Goal: Task Accomplishment & Management: Use online tool/utility

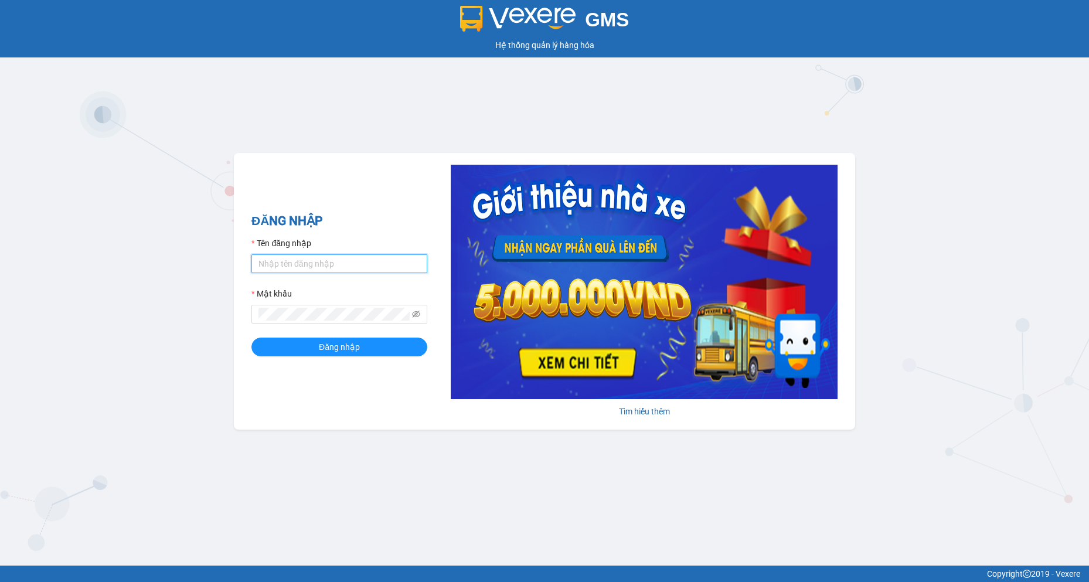
click at [368, 263] on input "Tên đăng nhập" at bounding box center [339, 263] width 176 height 19
type input "baotran.namhailimo"
click at [251, 338] on button "Đăng nhập" at bounding box center [339, 347] width 176 height 19
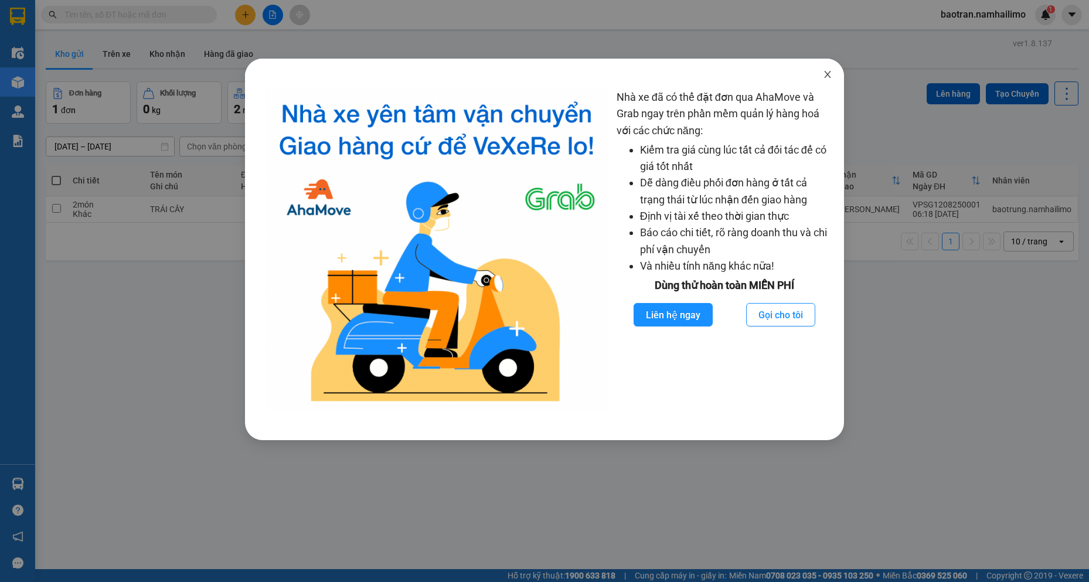
click at [826, 67] on span "Close" at bounding box center [827, 75] width 33 height 33
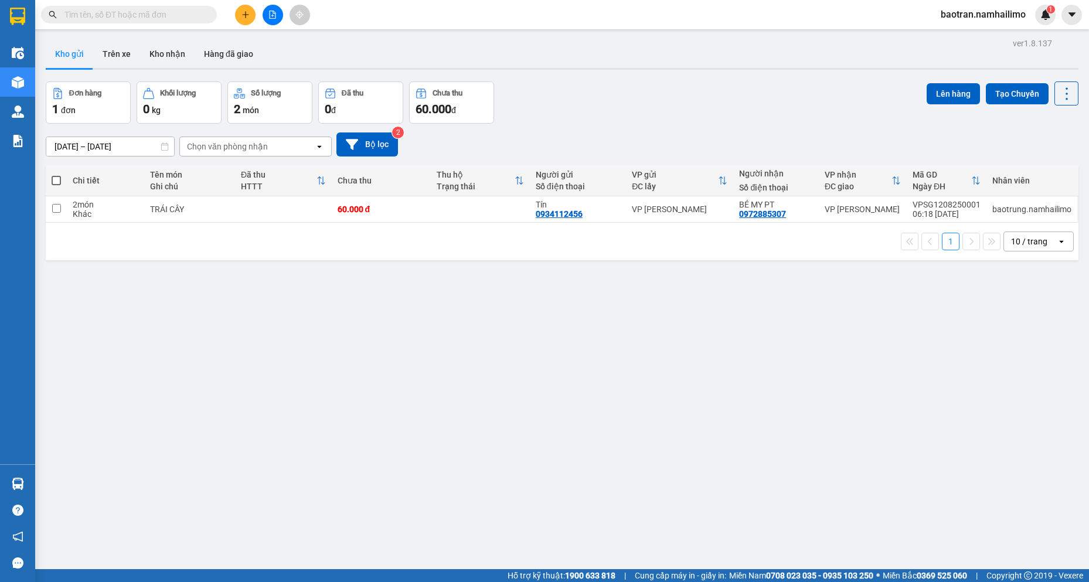
drag, startPoint x: 131, startPoint y: 9, endPoint x: 118, endPoint y: 2, distance: 14.7
click at [127, 8] on input "text" at bounding box center [133, 14] width 138 height 13
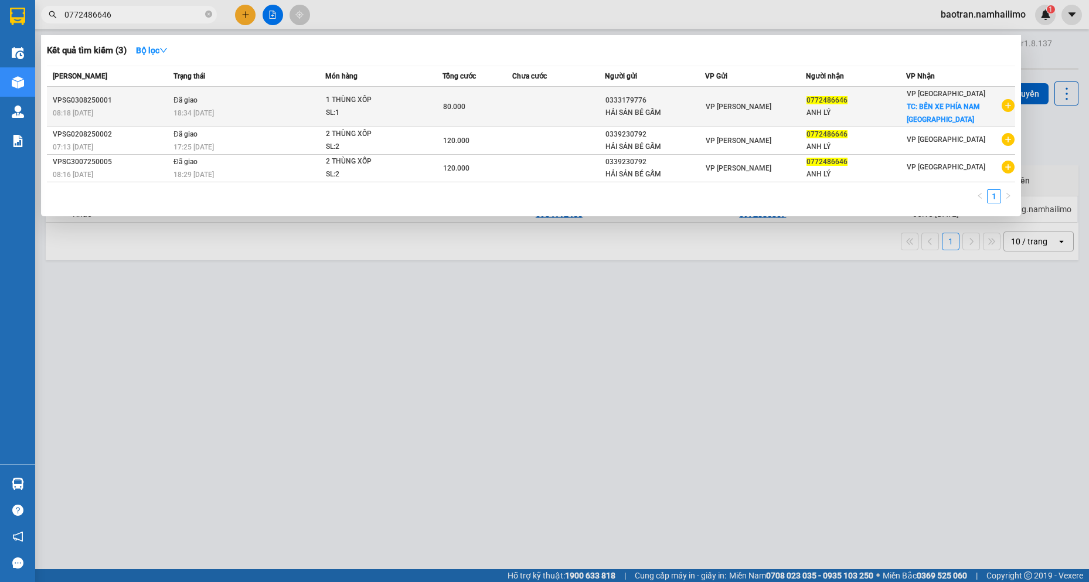
type input "0772486646"
click at [1007, 107] on icon "plus-circle" at bounding box center [1008, 105] width 13 height 13
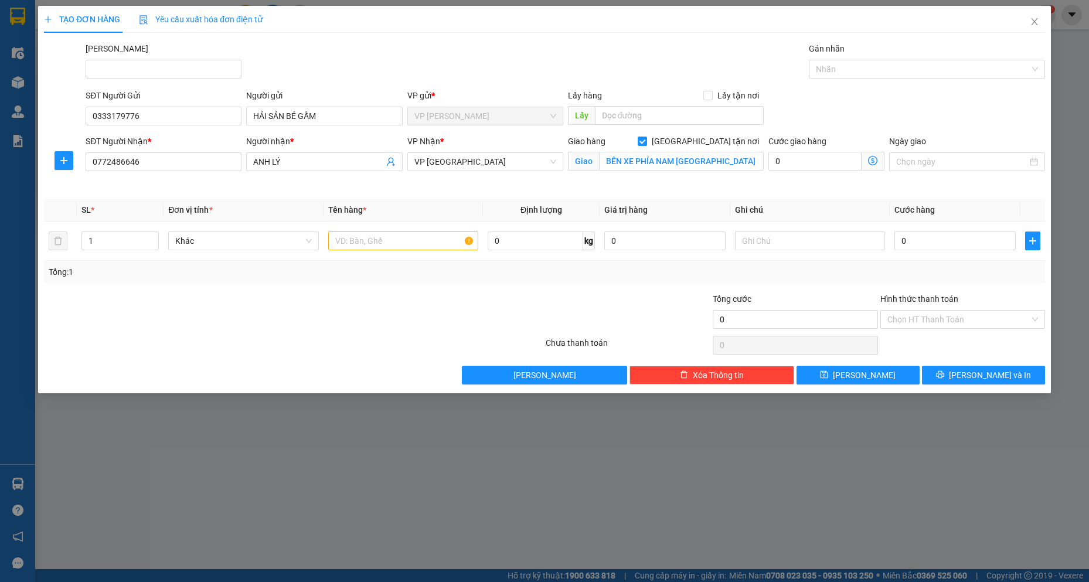
click at [1007, 107] on div "SĐT Người Gửi 0333179776 Người gửi HẢI SẢN BÉ GẤM VP gửi * VP [PERSON_NAME] Lão…" at bounding box center [565, 109] width 964 height 41
click at [392, 235] on input "text" at bounding box center [403, 241] width 151 height 19
type input "thùng xốp"
click at [985, 247] on input "0" at bounding box center [954, 241] width 121 height 19
type input "8"
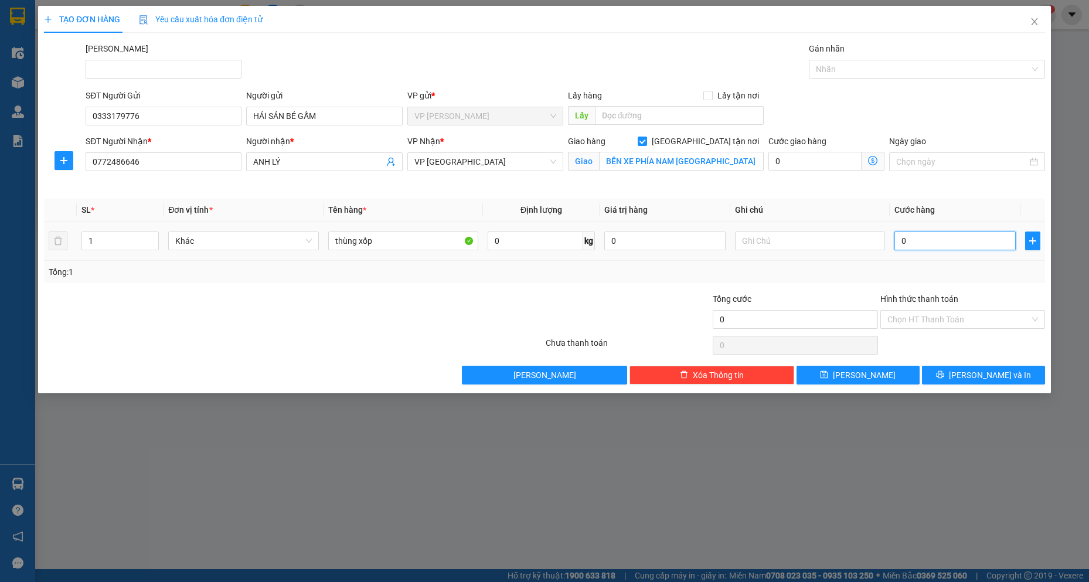
type input "8"
type input "80"
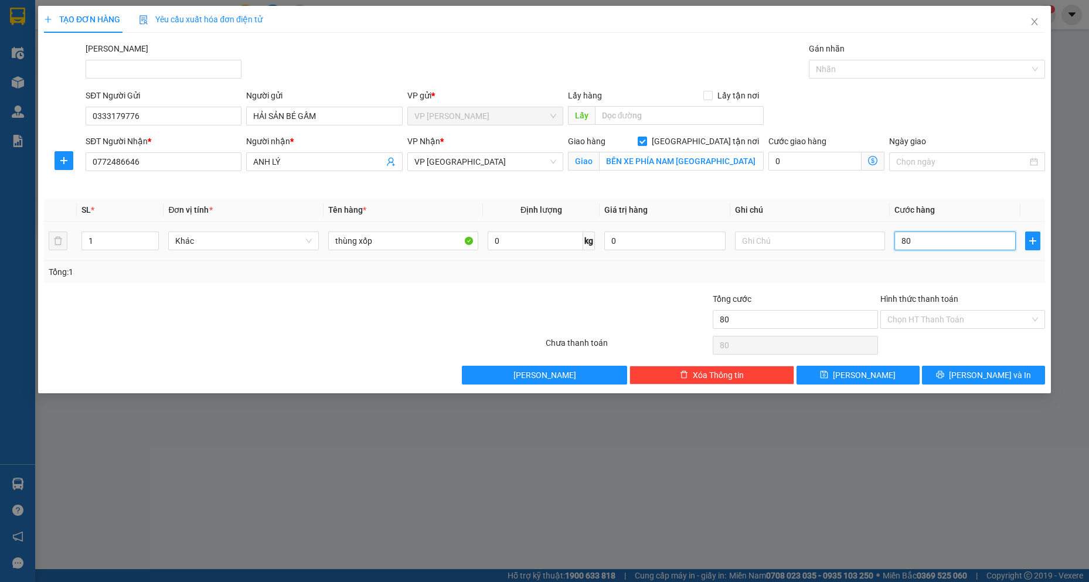
type input "800"
type input "8.000"
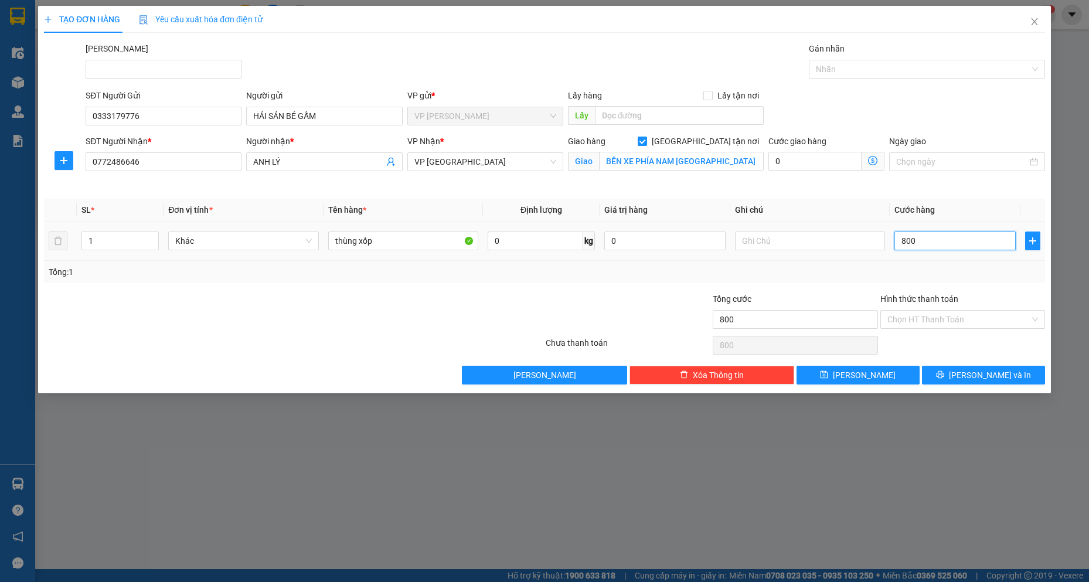
type input "8.000"
type input "80.000"
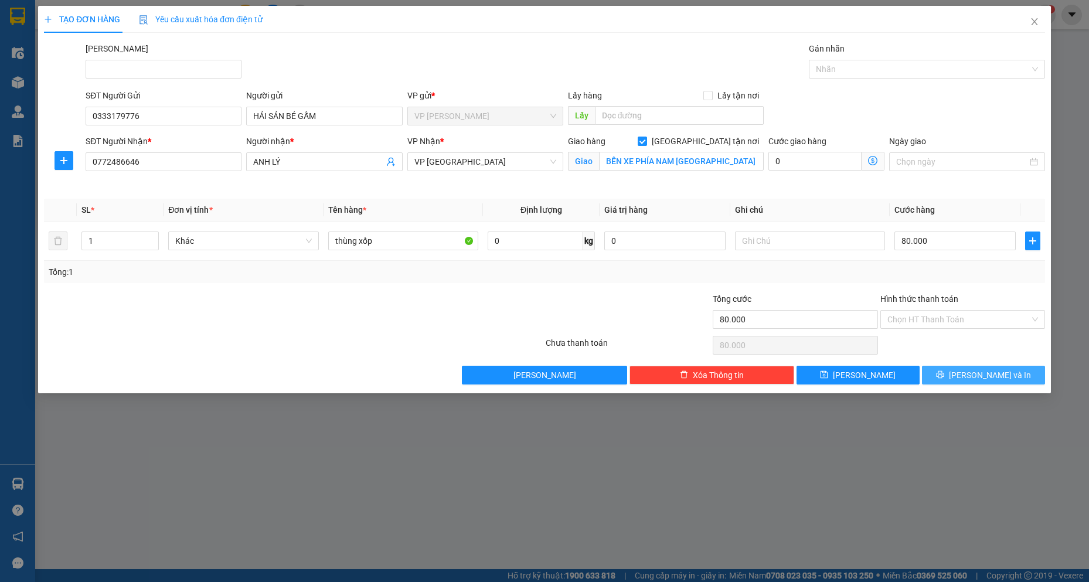
click at [979, 371] on span "[PERSON_NAME] và In" at bounding box center [990, 375] width 82 height 13
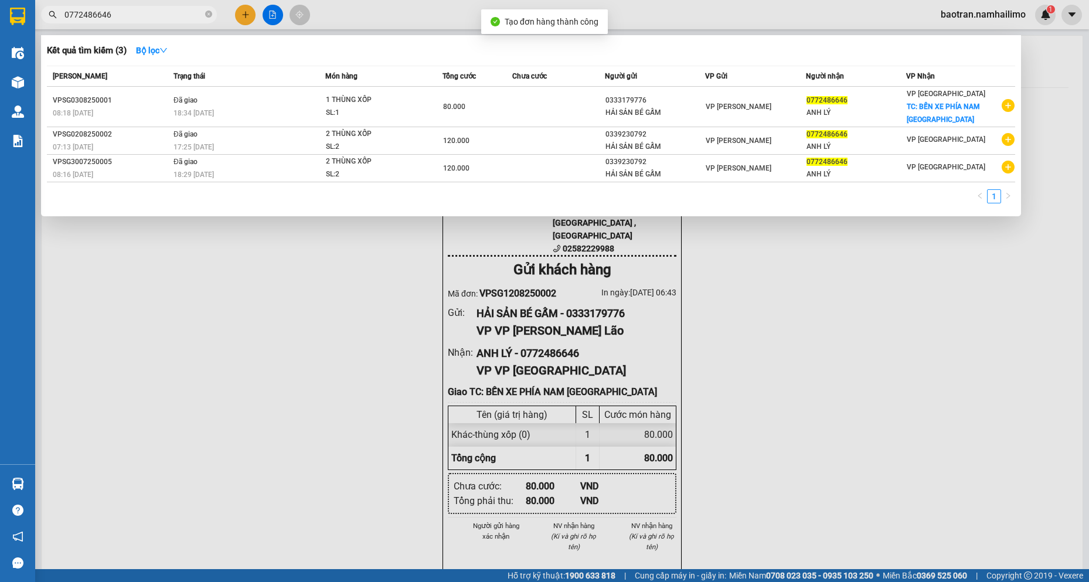
drag, startPoint x: 730, startPoint y: 443, endPoint x: 560, endPoint y: 210, distance: 287.3
click at [729, 439] on div at bounding box center [544, 291] width 1089 height 582
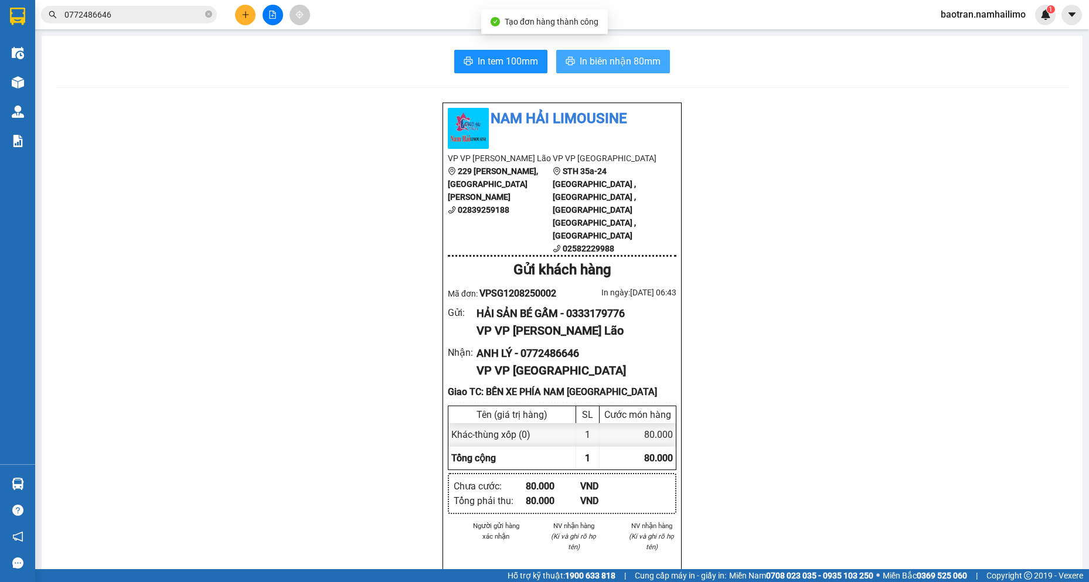
click at [602, 59] on span "In biên nhận 80mm" at bounding box center [620, 61] width 81 height 15
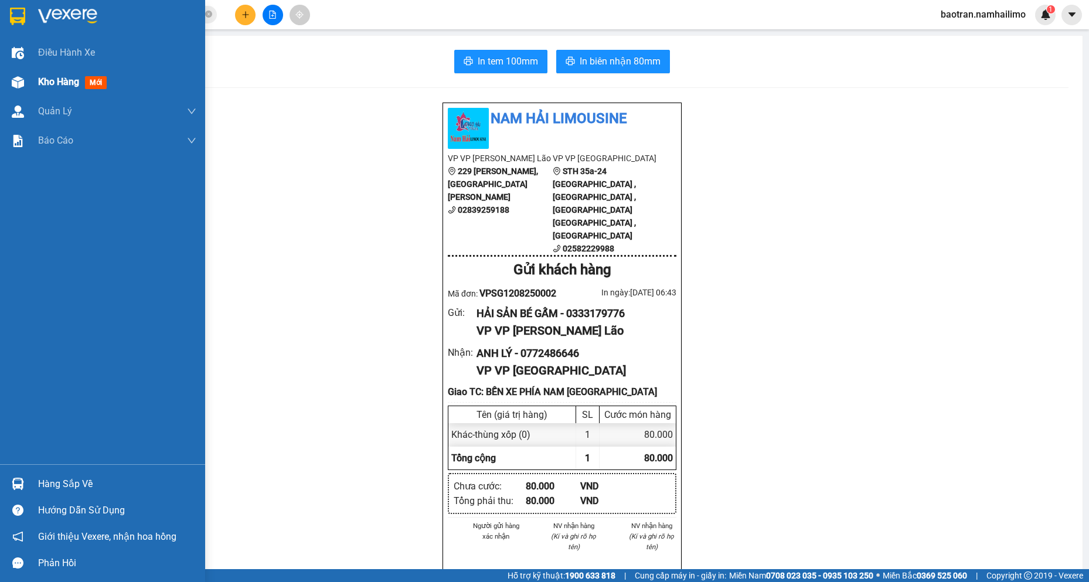
click at [28, 80] on div at bounding box center [18, 82] width 21 height 21
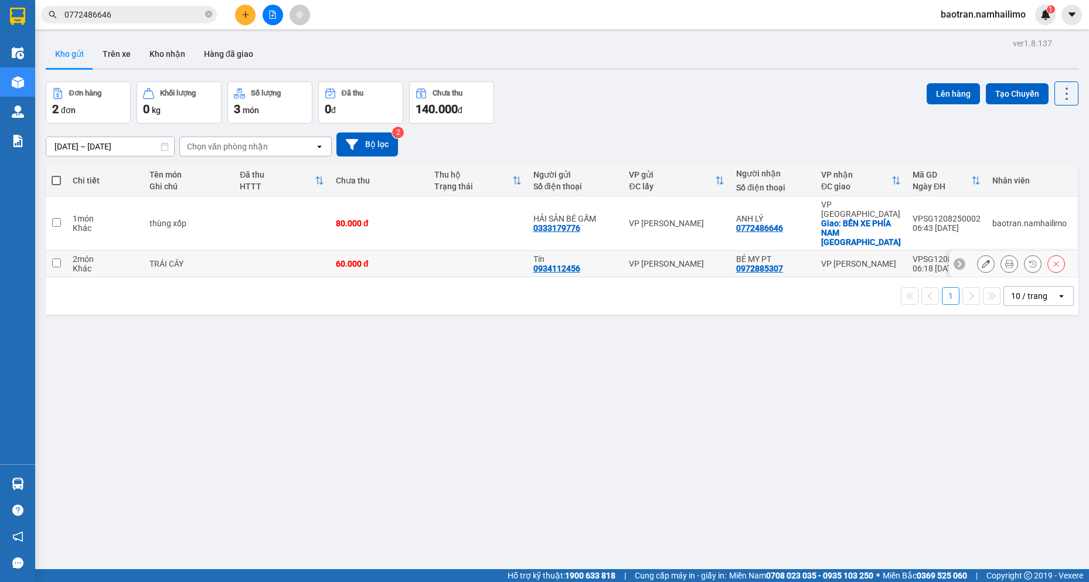
click at [913, 264] on div "06:18 [DATE]" at bounding box center [947, 268] width 68 height 9
checkbox input "true"
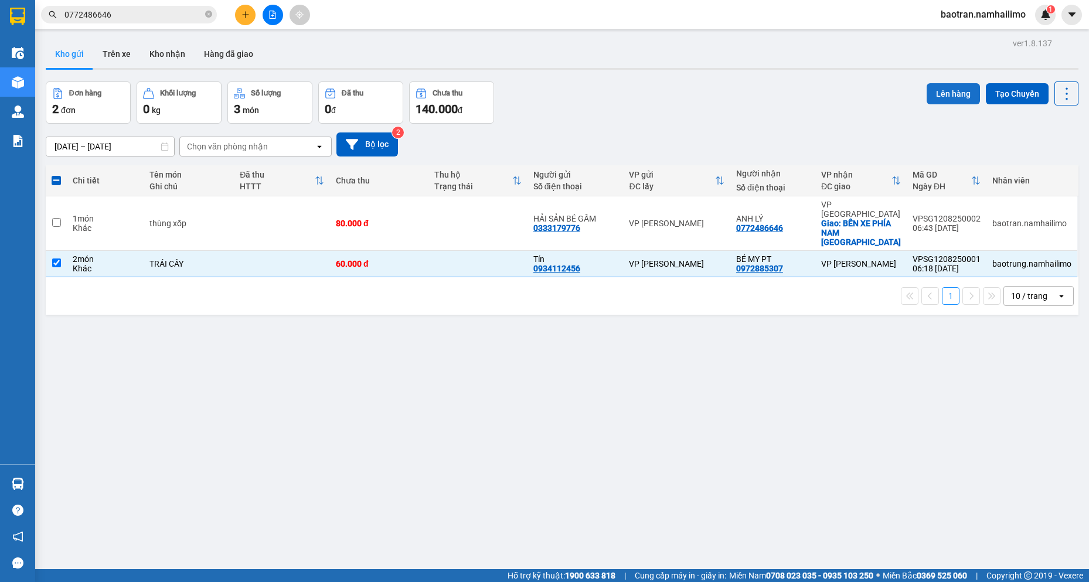
click at [937, 91] on button "Lên hàng" at bounding box center [953, 93] width 53 height 21
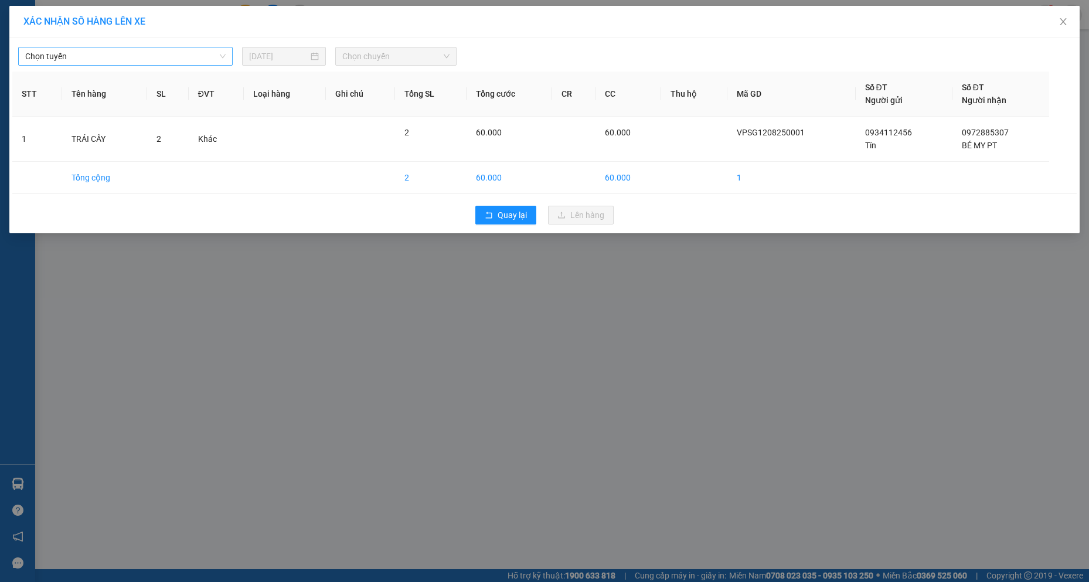
drag, startPoint x: 183, startPoint y: 59, endPoint x: 175, endPoint y: 64, distance: 10.3
click at [178, 62] on span "Chọn tuyến" at bounding box center [125, 56] width 200 height 18
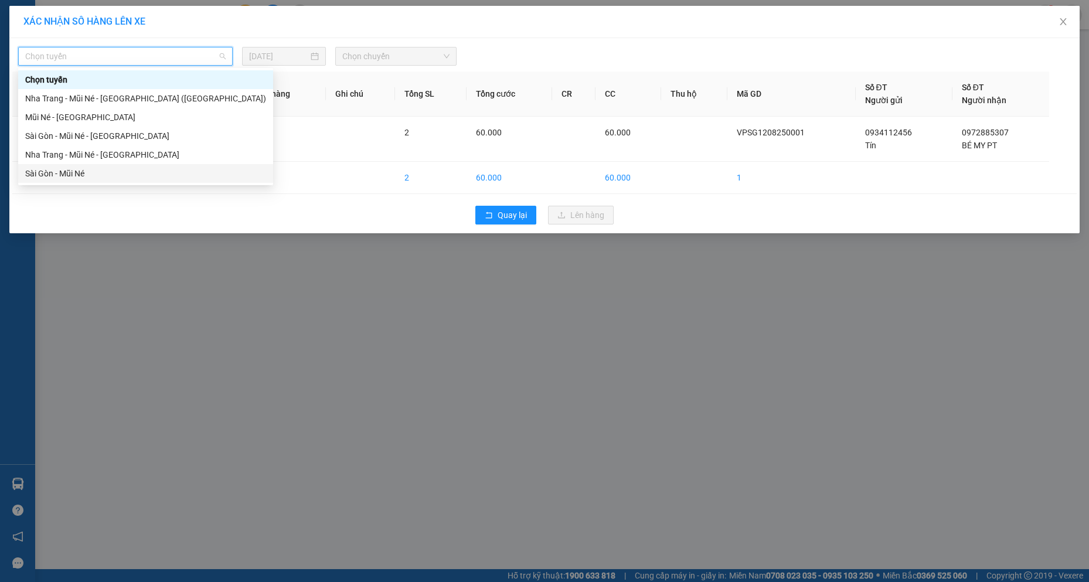
click at [46, 178] on div "Sài Gòn - Mũi Né" at bounding box center [145, 173] width 241 height 13
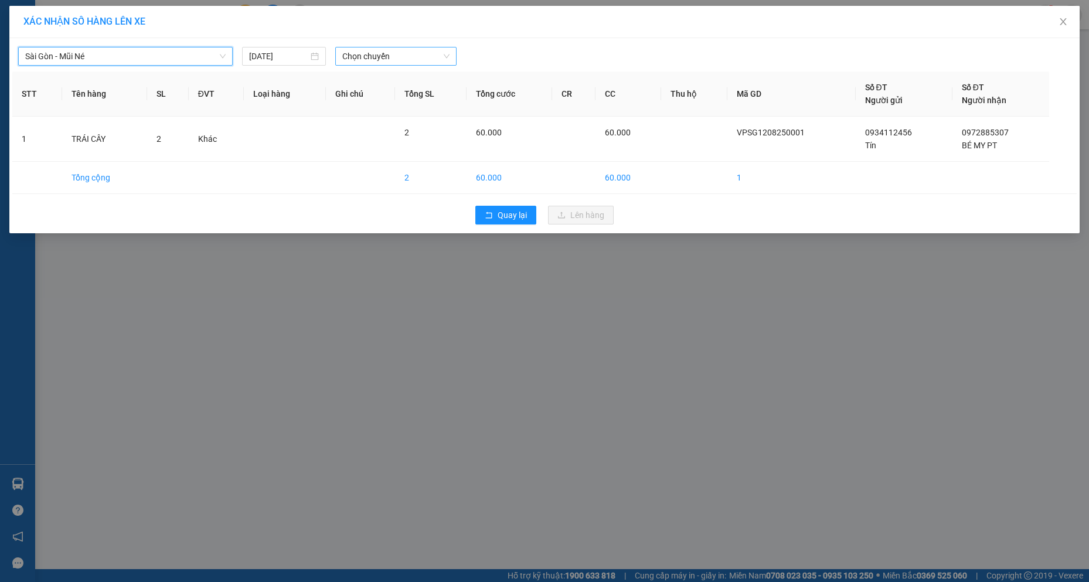
click at [417, 61] on span "Chọn chuyến" at bounding box center [395, 56] width 107 height 18
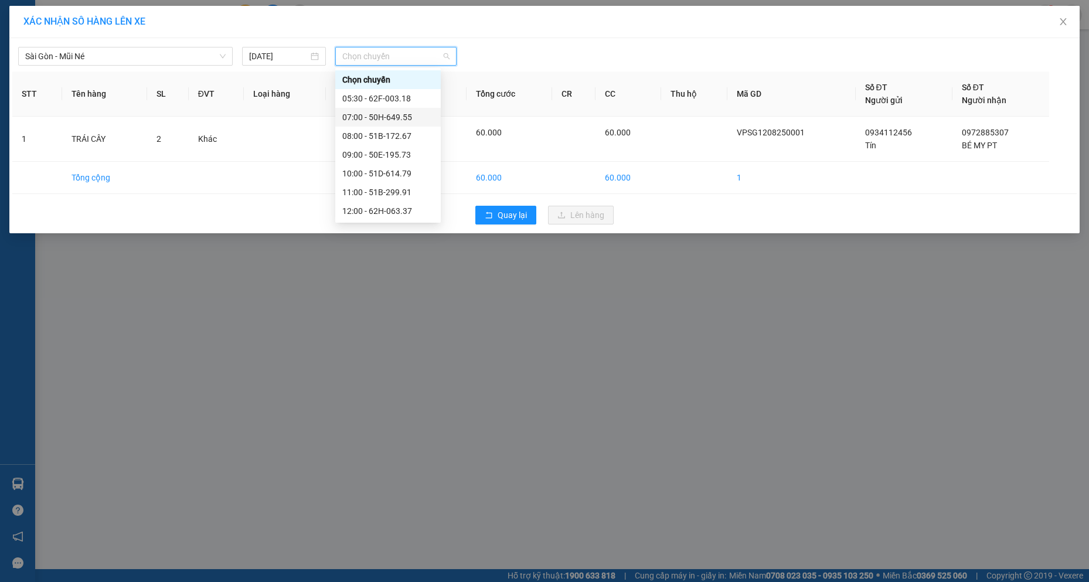
click at [376, 113] on div "07:00 - 50H-649.55" at bounding box center [387, 117] width 91 height 13
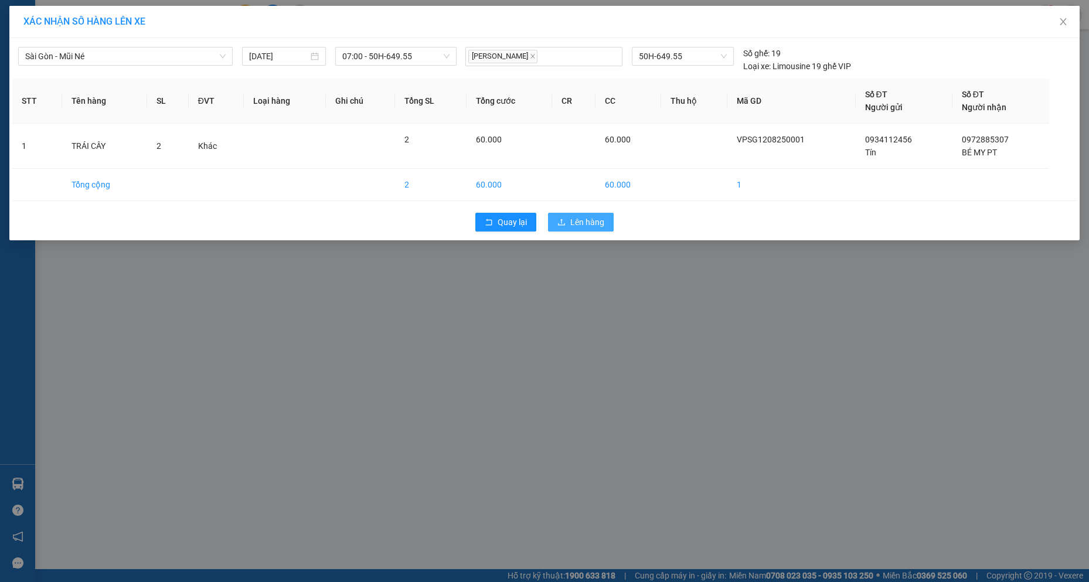
click at [571, 216] on span "Lên hàng" at bounding box center [587, 222] width 34 height 13
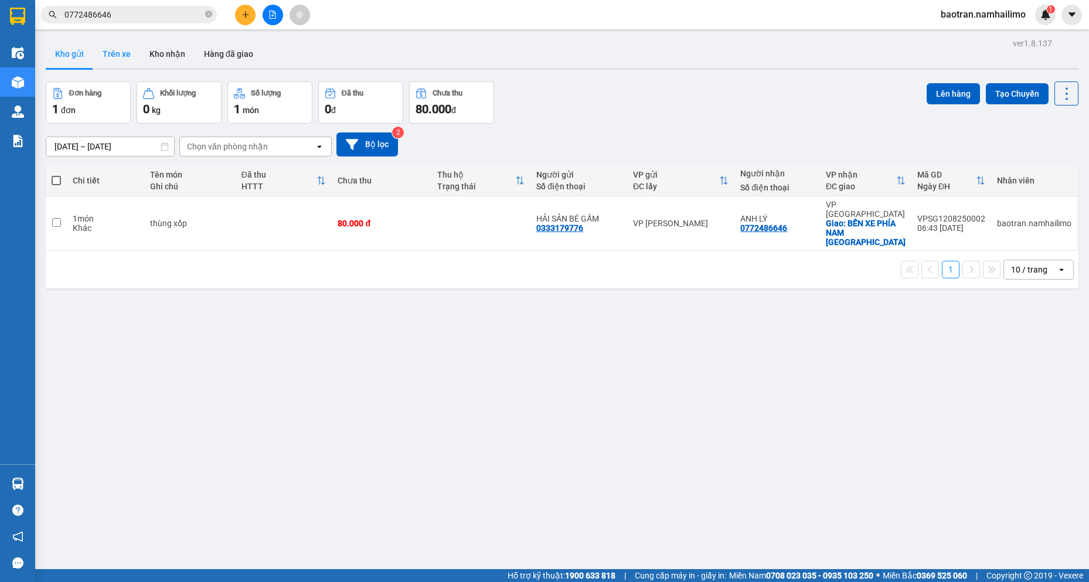
click at [107, 50] on button "Trên xe" at bounding box center [116, 54] width 47 height 28
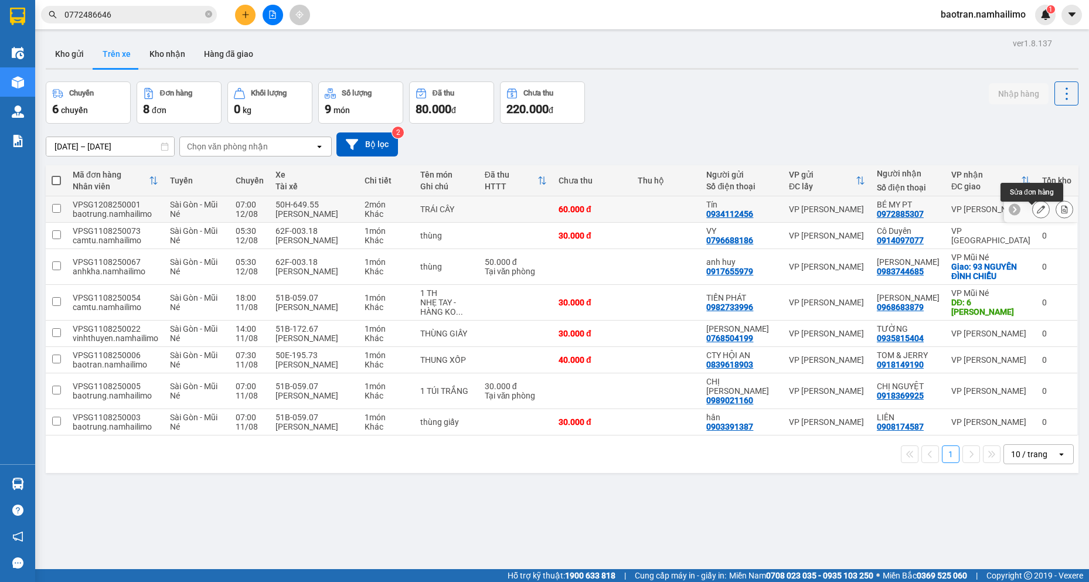
click at [1037, 213] on icon at bounding box center [1041, 209] width 8 height 8
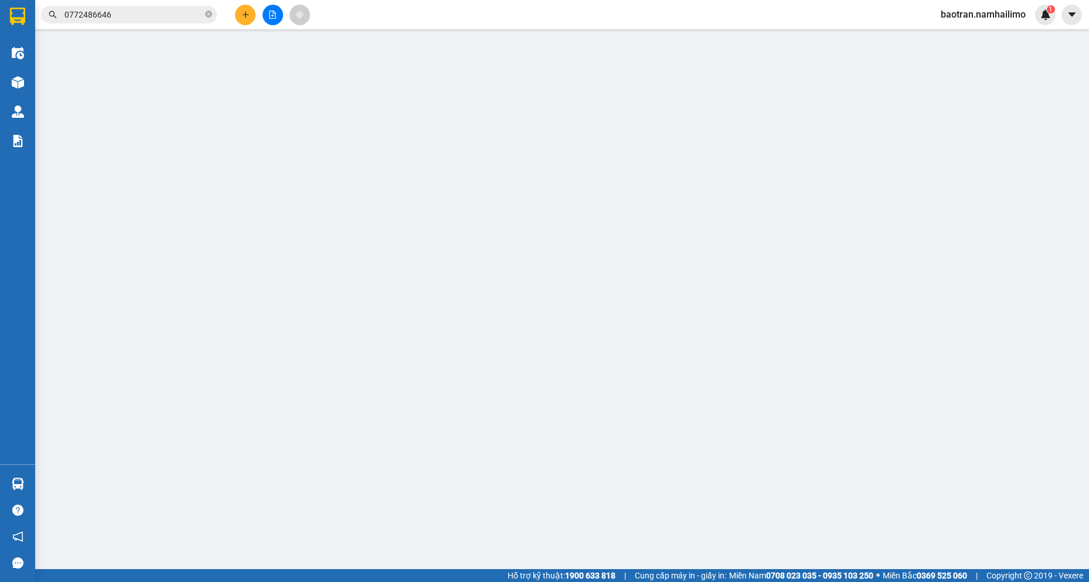
type input "0934112456"
type input "Tín"
type input "0972885307"
type input "BÉ MY PT"
type input "60.000"
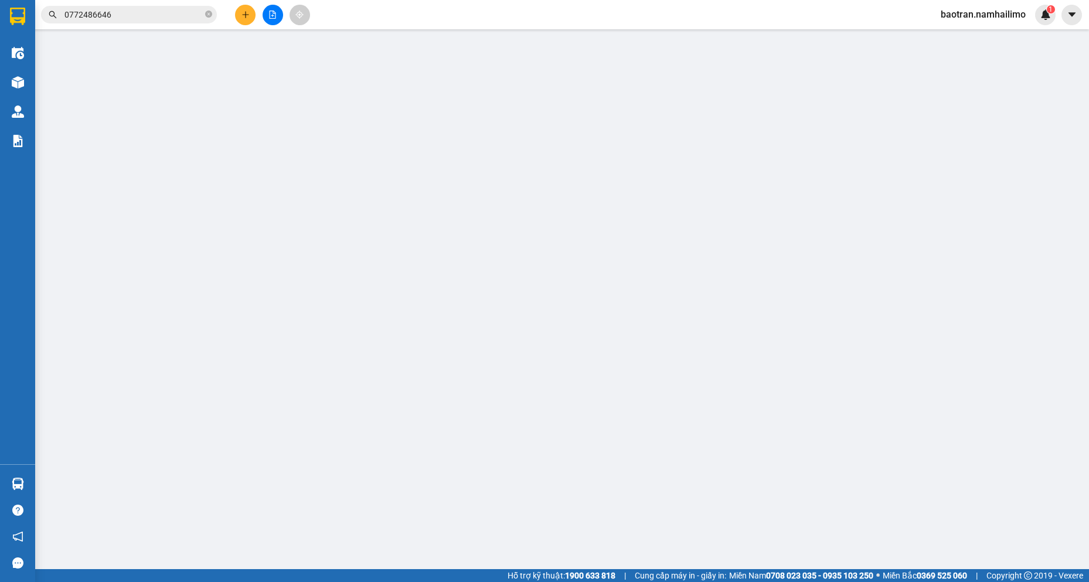
type input "60.000"
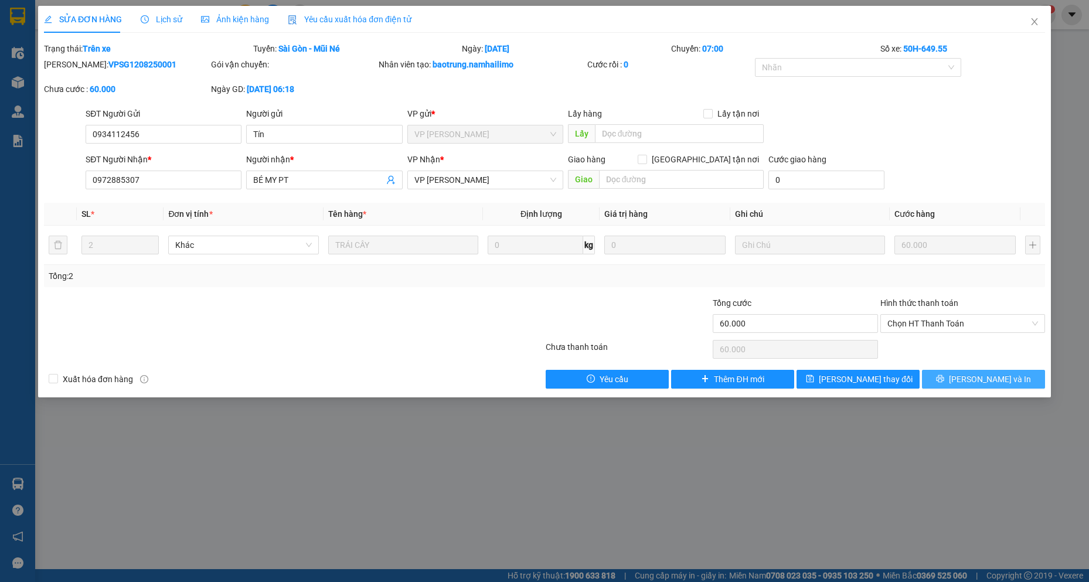
click at [991, 373] on span "[PERSON_NAME] và In" at bounding box center [990, 379] width 82 height 13
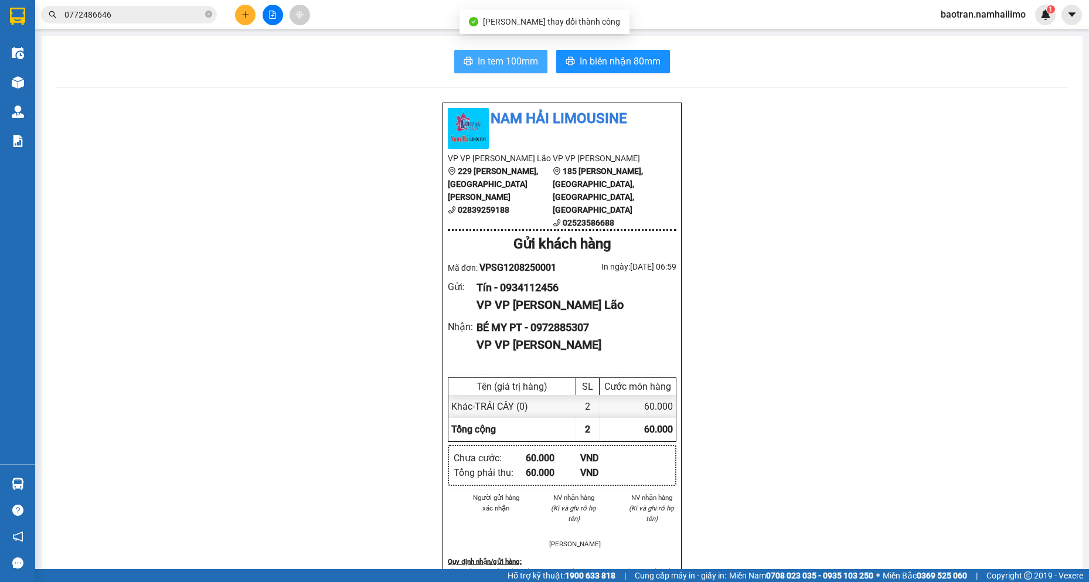
click at [533, 61] on span "In tem 100mm" at bounding box center [508, 61] width 60 height 15
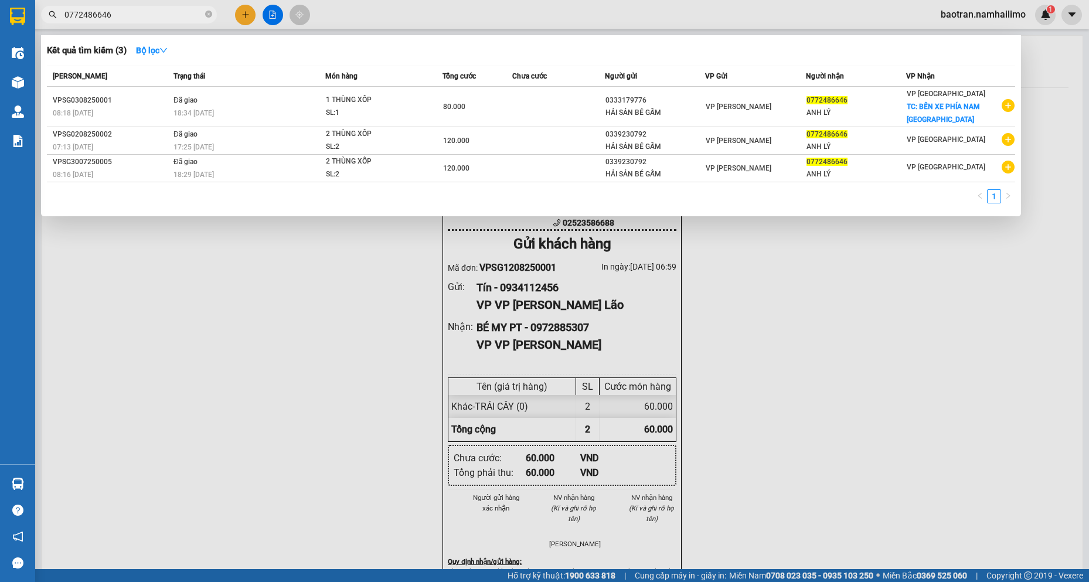
click at [189, 16] on input "0772486646" at bounding box center [133, 14] width 138 height 13
click at [370, 305] on div at bounding box center [544, 291] width 1089 height 582
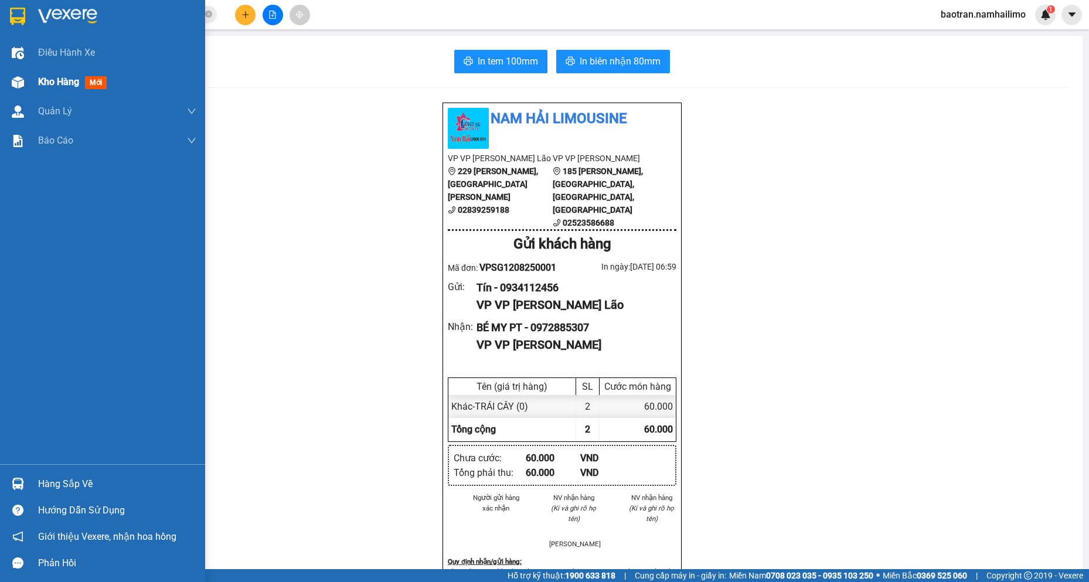
click at [13, 81] on img at bounding box center [18, 82] width 12 height 12
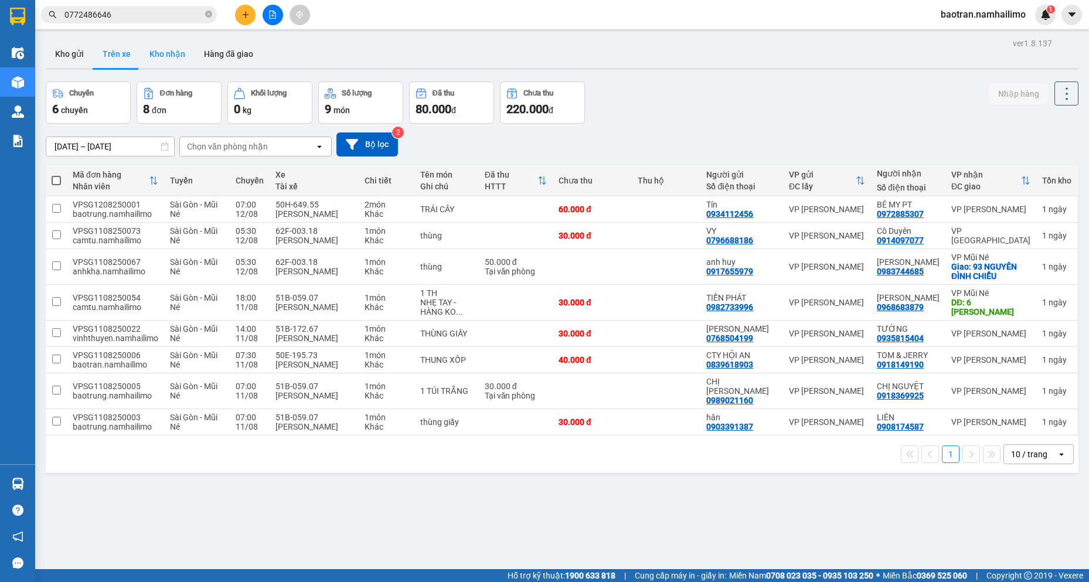
click at [182, 50] on button "Kho nhận" at bounding box center [167, 54] width 55 height 28
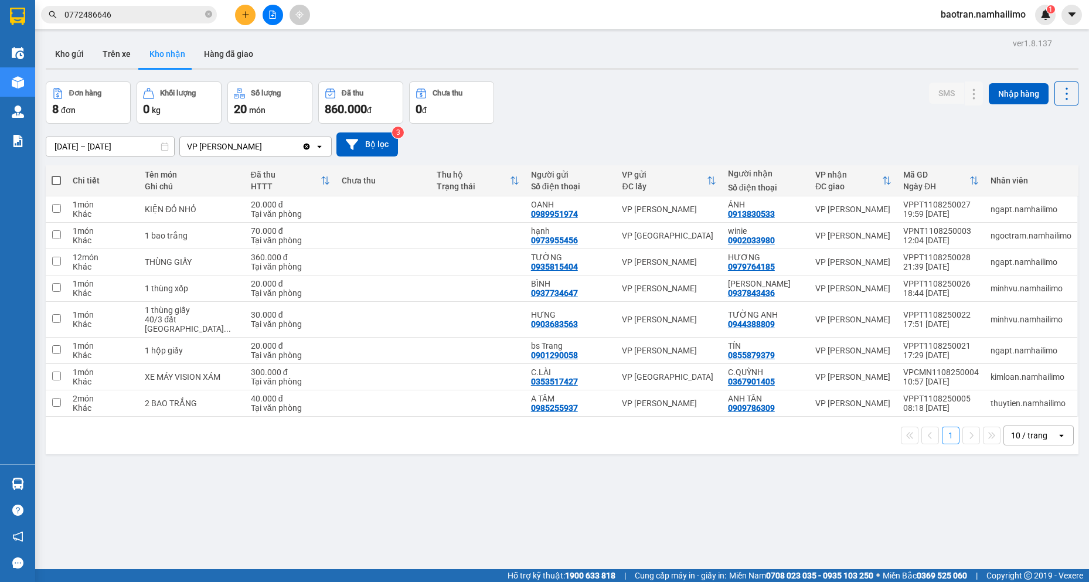
click at [86, 146] on input "[DATE] – [DATE]" at bounding box center [110, 146] width 128 height 19
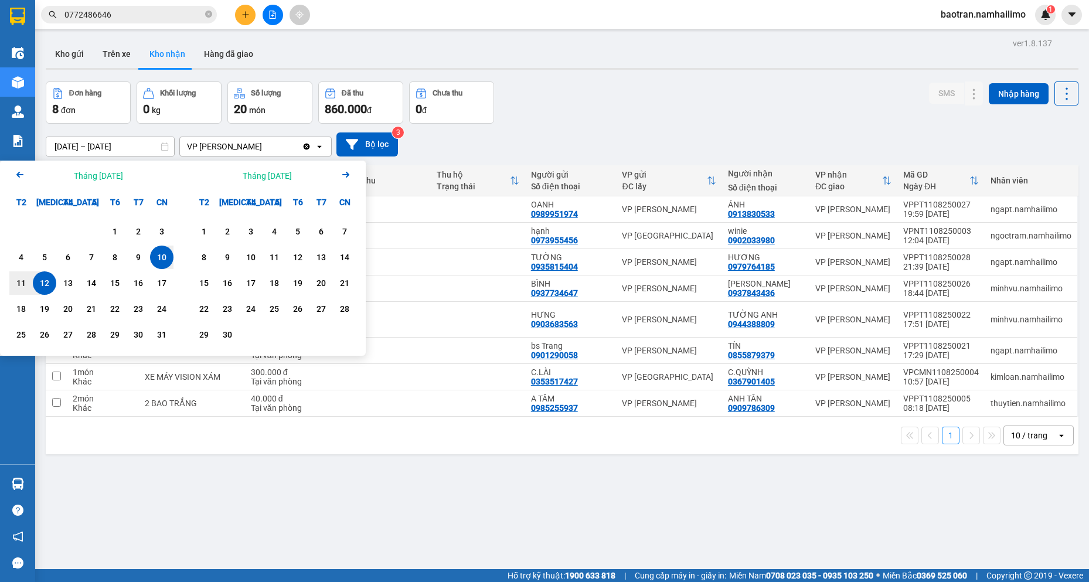
click at [165, 260] on div "10" at bounding box center [162, 257] width 16 height 14
click at [115, 224] on div "1" at bounding box center [114, 231] width 23 height 23
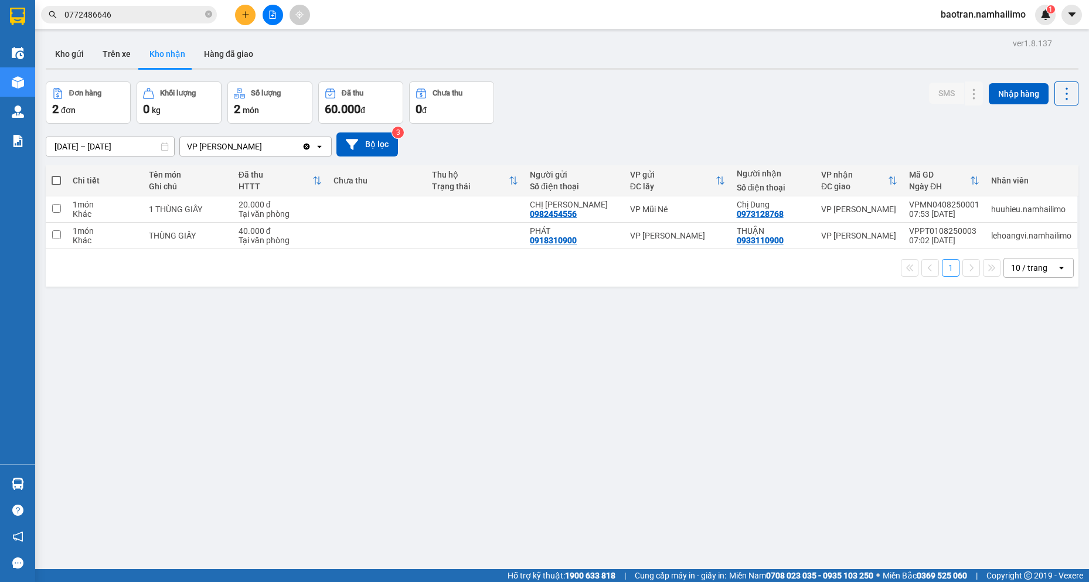
click at [130, 145] on input "[DATE] – [DATE]" at bounding box center [110, 146] width 128 height 19
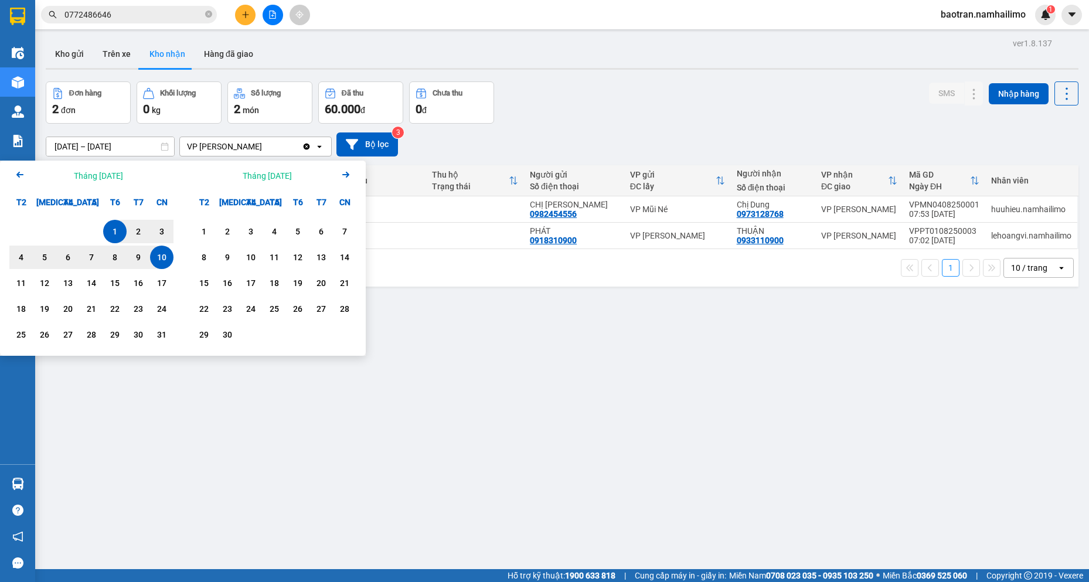
click at [167, 258] on div "10" at bounding box center [162, 257] width 16 height 14
click at [114, 234] on div "1" at bounding box center [115, 231] width 16 height 14
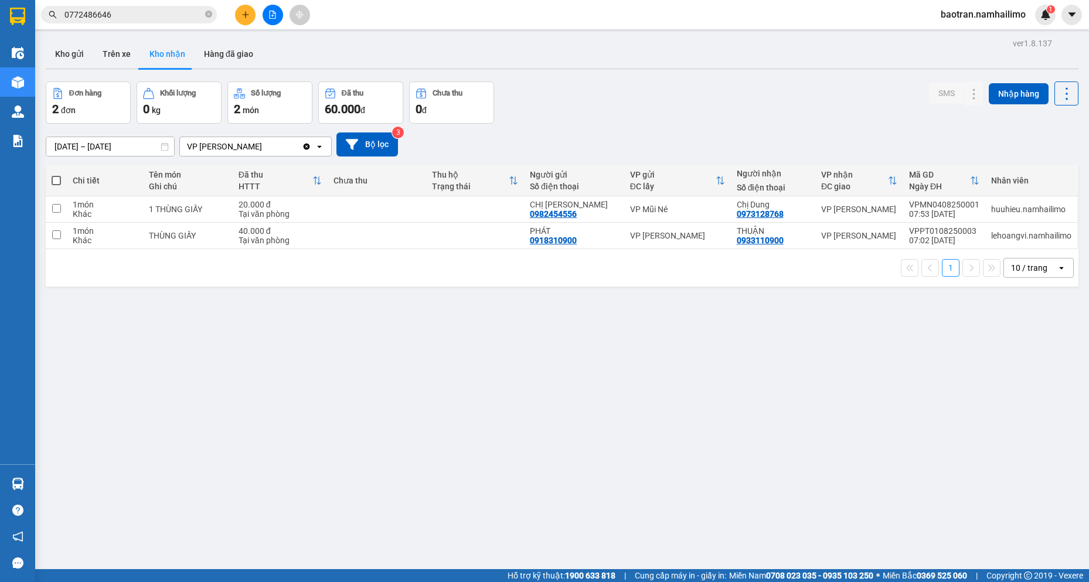
click at [130, 131] on div "[DATE] – [DATE] Press the down arrow key to interact with the calendar and sele…" at bounding box center [562, 145] width 1033 height 42
click at [135, 142] on input "[DATE] – [DATE]" at bounding box center [110, 146] width 128 height 19
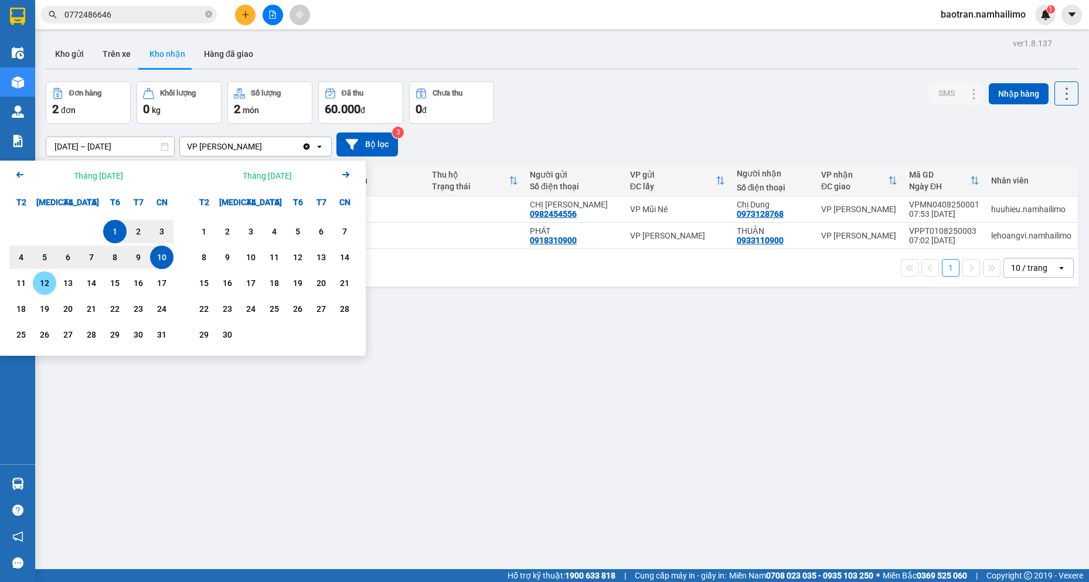
click at [42, 287] on div "12" at bounding box center [44, 283] width 16 height 14
click at [115, 230] on div "1" at bounding box center [115, 231] width 16 height 14
type input "[DATE] – [DATE]"
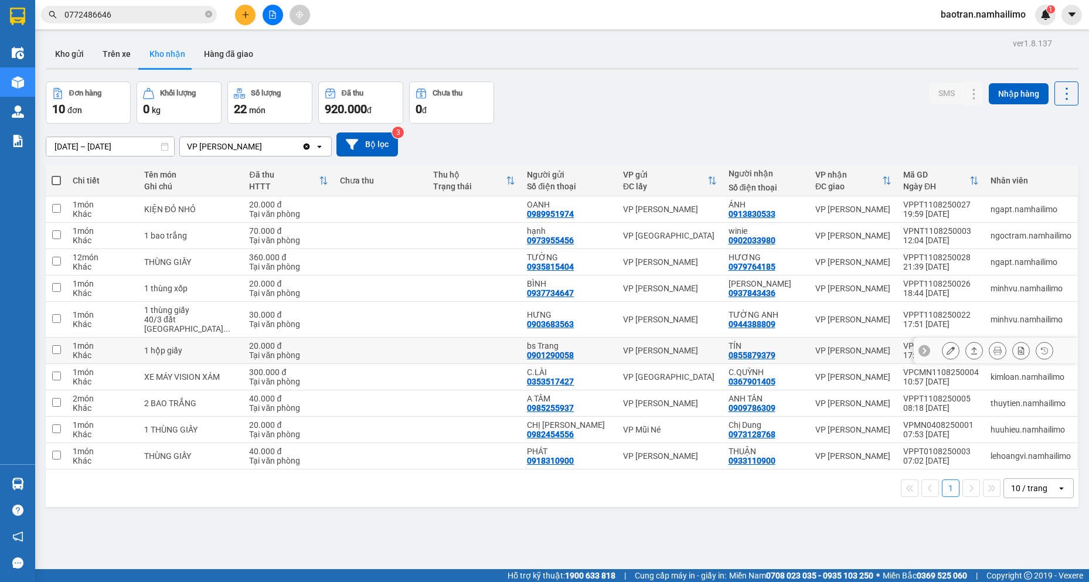
click at [756, 351] on div "0855879379" at bounding box center [752, 355] width 47 height 9
click at [757, 349] on div "TÍN" at bounding box center [766, 345] width 75 height 9
checkbox input "true"
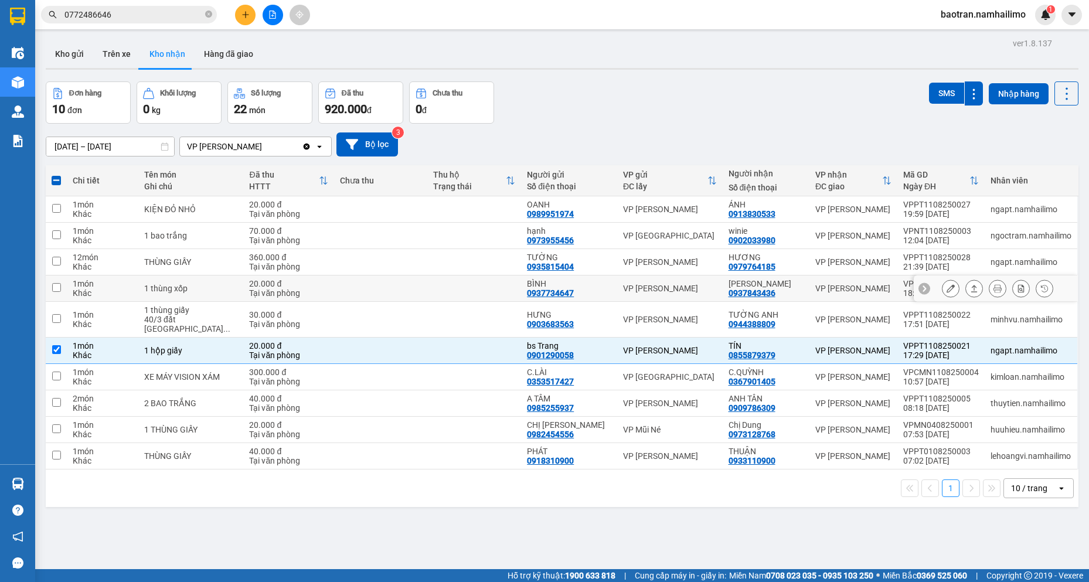
click at [780, 282] on div "[PERSON_NAME]" at bounding box center [766, 283] width 75 height 9
checkbox input "true"
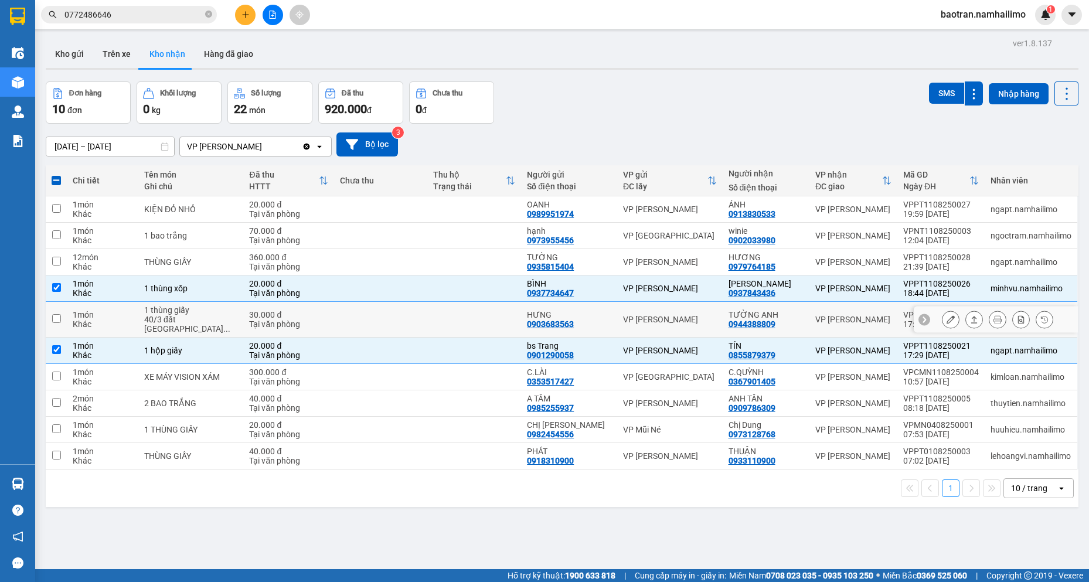
click at [800, 315] on td "TƯỜNG ANH 0944388809" at bounding box center [766, 320] width 87 height 36
checkbox input "true"
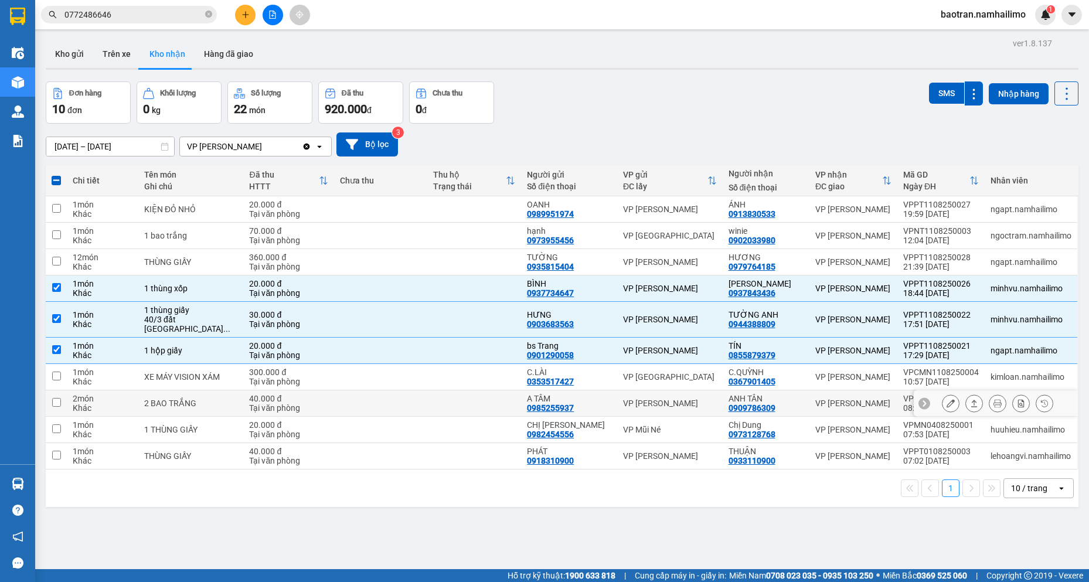
click at [782, 410] on div "ANH TÂN 0909786309" at bounding box center [766, 403] width 75 height 19
checkbox input "true"
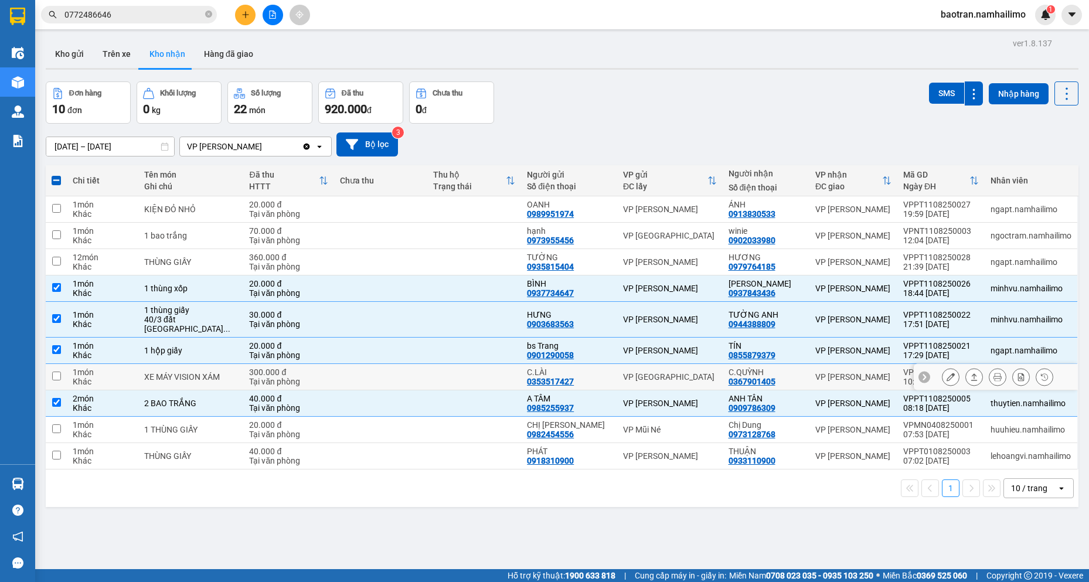
click at [783, 376] on div "C.QUỲNH 0367901405" at bounding box center [766, 377] width 75 height 19
checkbox input "true"
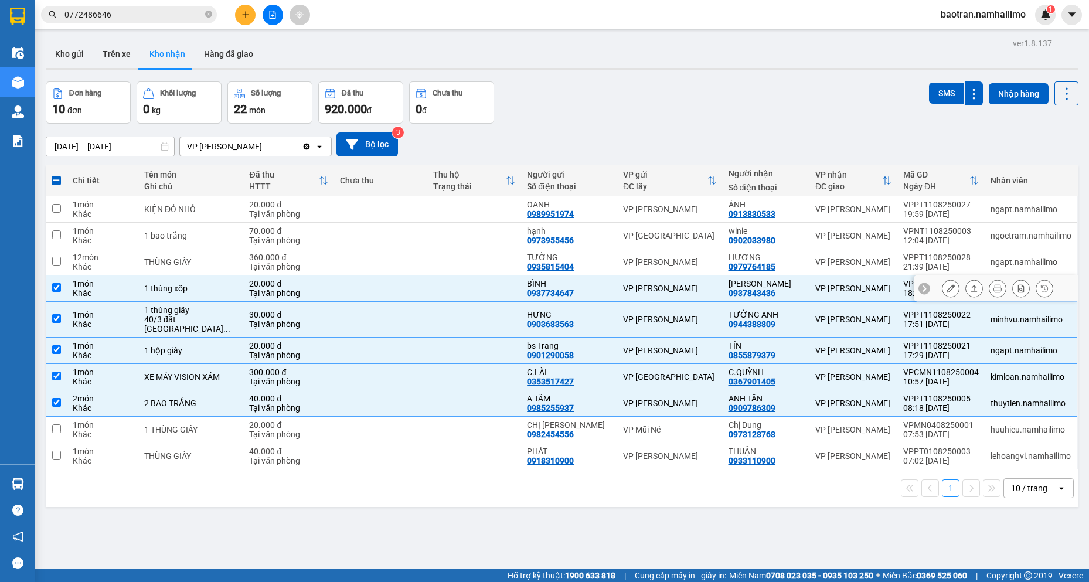
drag, startPoint x: 399, startPoint y: 294, endPoint x: 386, endPoint y: 321, distance: 29.9
click at [395, 304] on tbody "1 món Khác KIỆN ĐỎ NHỎ 20.000 đ Tại văn phòng OANH 0989951974 VP [PERSON_NAME] …" at bounding box center [562, 332] width 1033 height 273
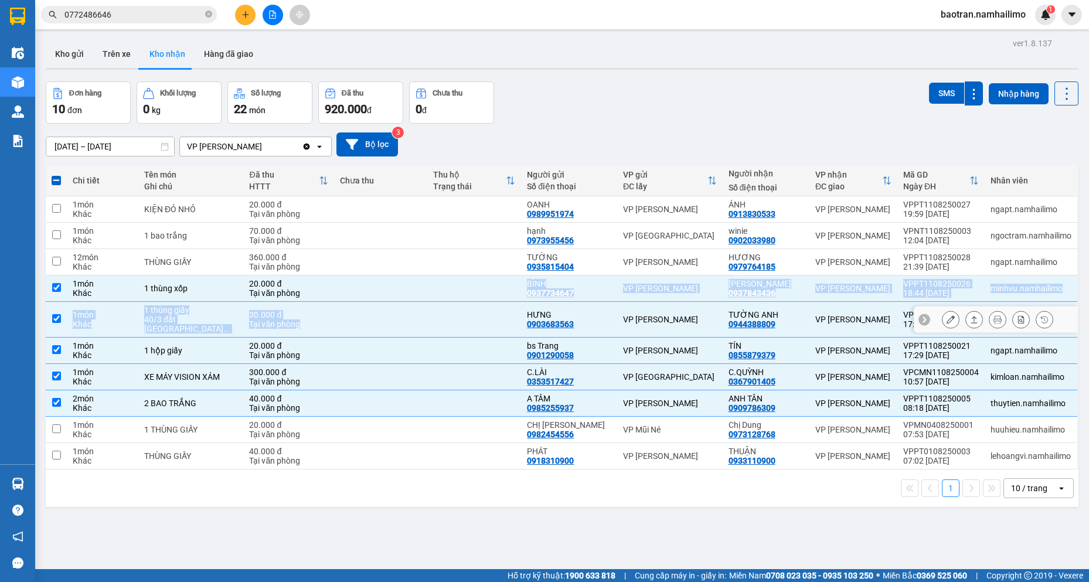
click at [386, 322] on td at bounding box center [381, 320] width 94 height 36
checkbox input "false"
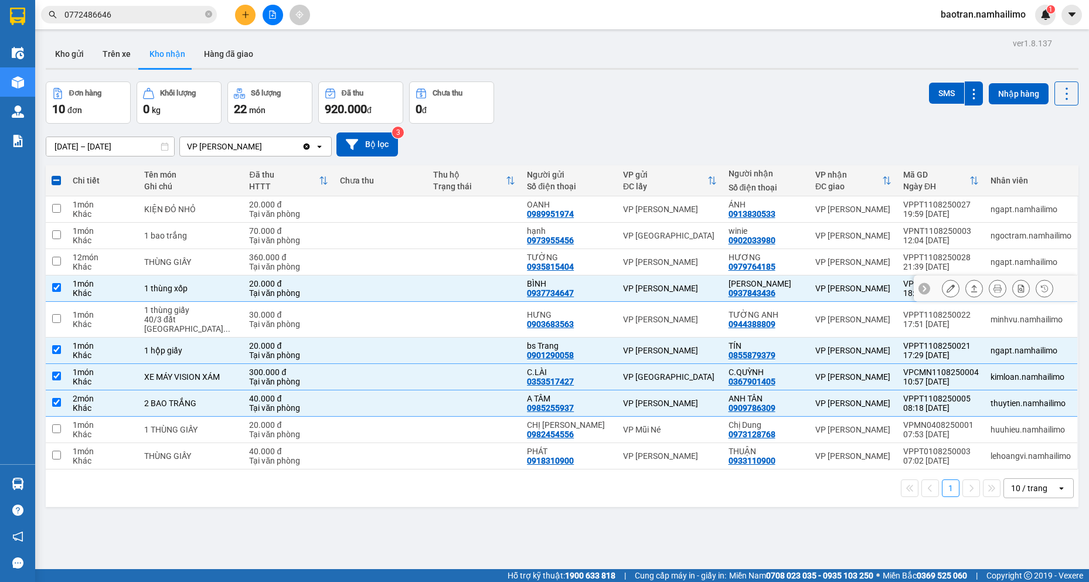
click at [375, 290] on td at bounding box center [381, 288] width 94 height 26
checkbox input "false"
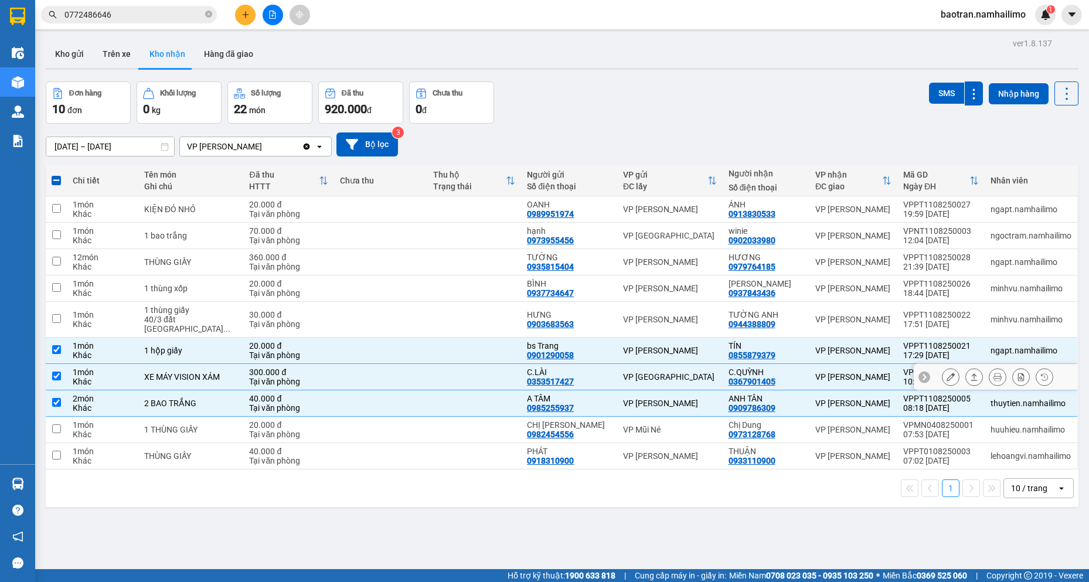
click at [339, 368] on td at bounding box center [381, 377] width 94 height 26
checkbox input "false"
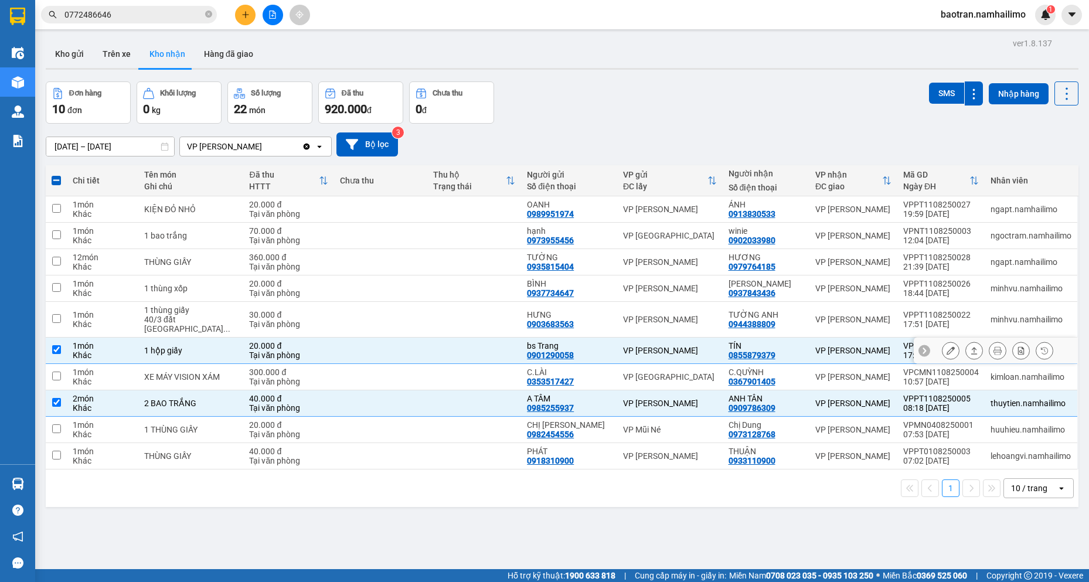
click at [341, 352] on td at bounding box center [381, 351] width 94 height 26
checkbox input "false"
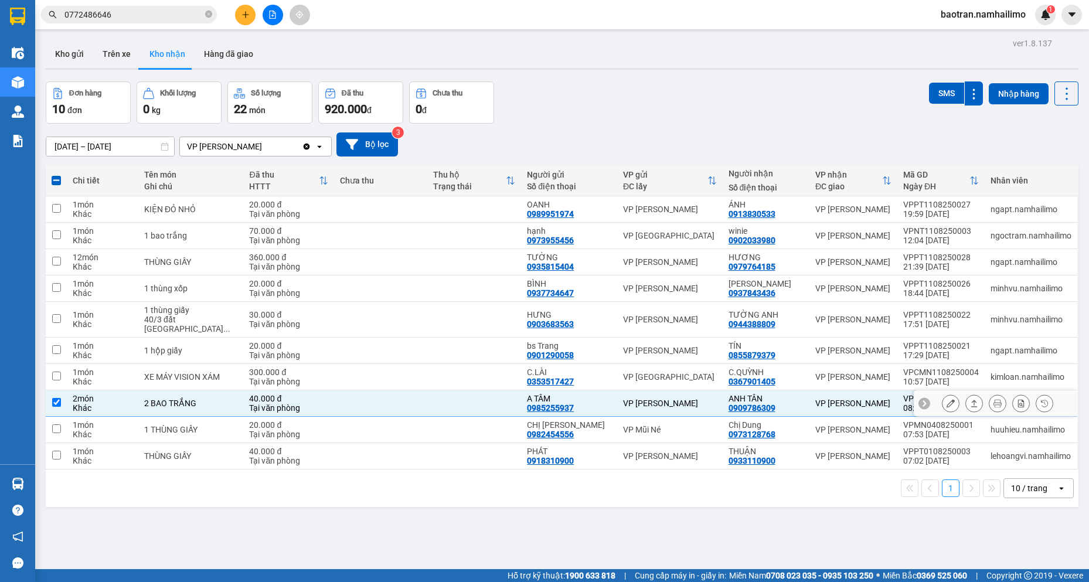
click at [334, 403] on td at bounding box center [381, 403] width 94 height 26
checkbox input "false"
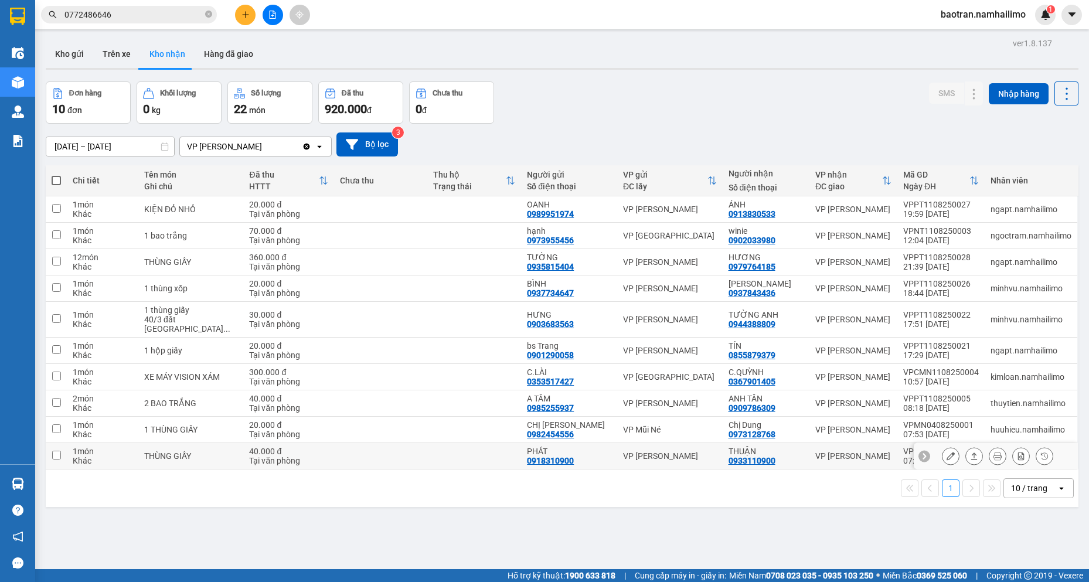
click at [943, 459] on button at bounding box center [951, 456] width 16 height 21
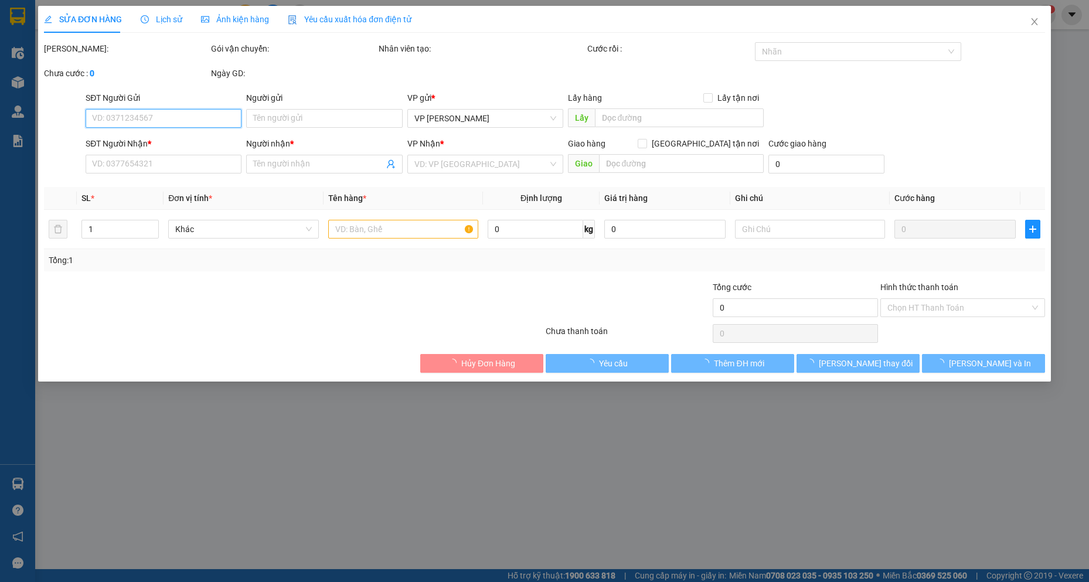
type input "0918310900"
type input "PHÁT"
type input "0933110900"
type input "THUẬN"
type input "40.000"
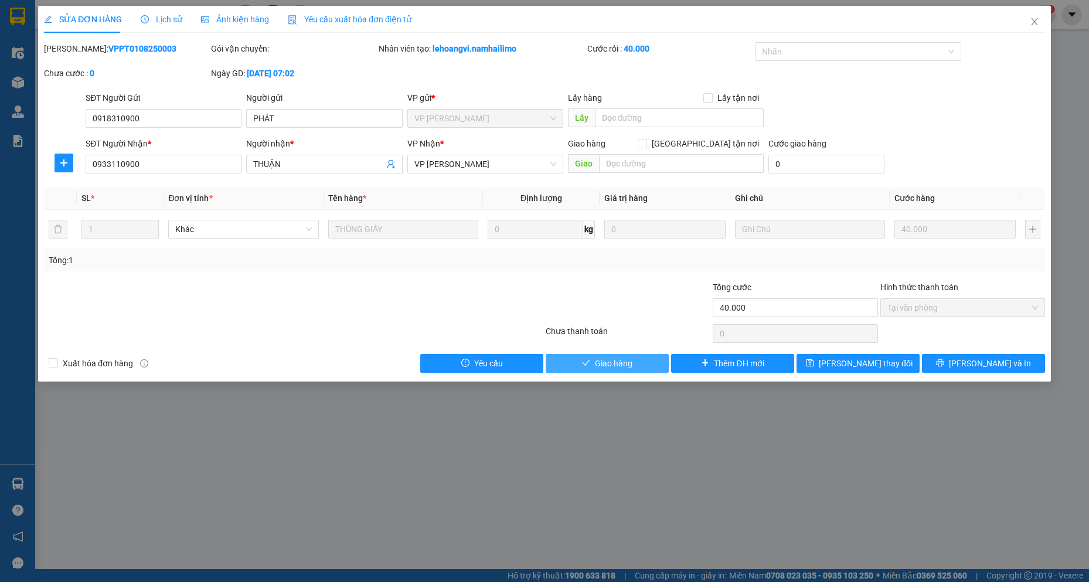
click at [594, 366] on button "Giao hàng" at bounding box center [607, 363] width 123 height 19
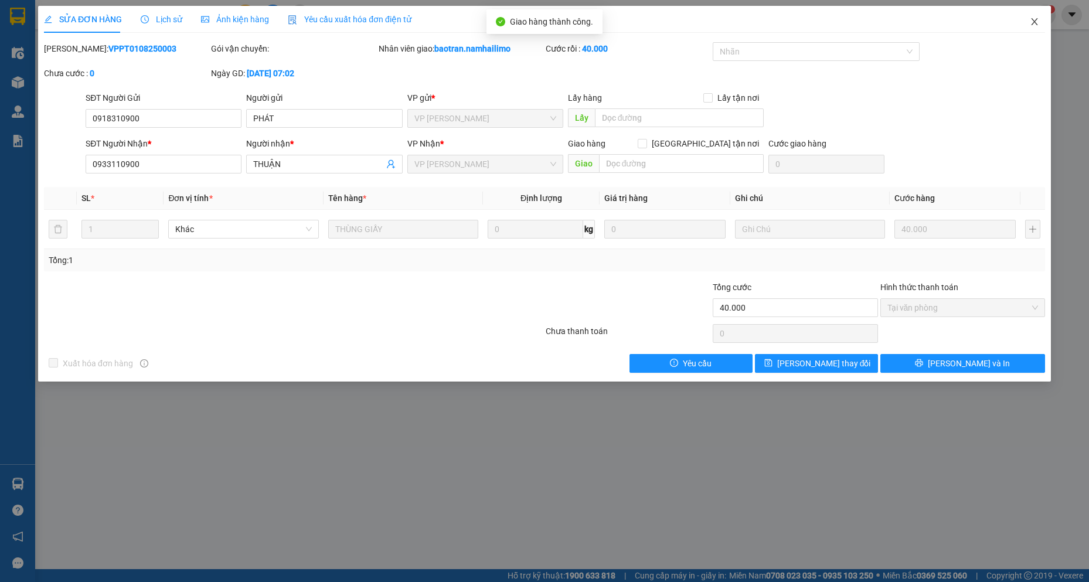
click at [1037, 25] on icon "close" at bounding box center [1034, 21] width 6 height 7
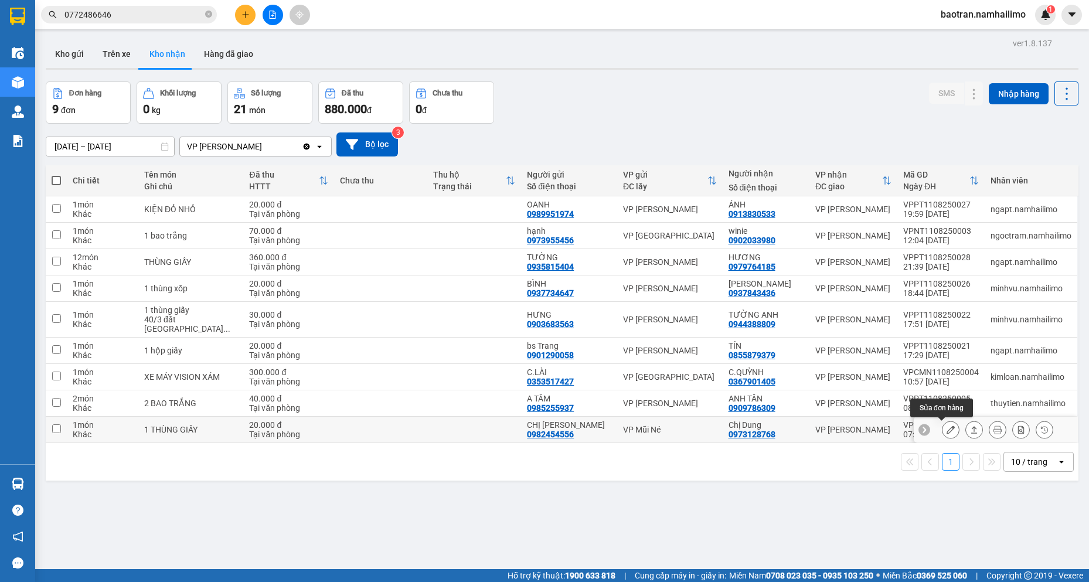
click at [947, 427] on icon at bounding box center [951, 430] width 8 height 8
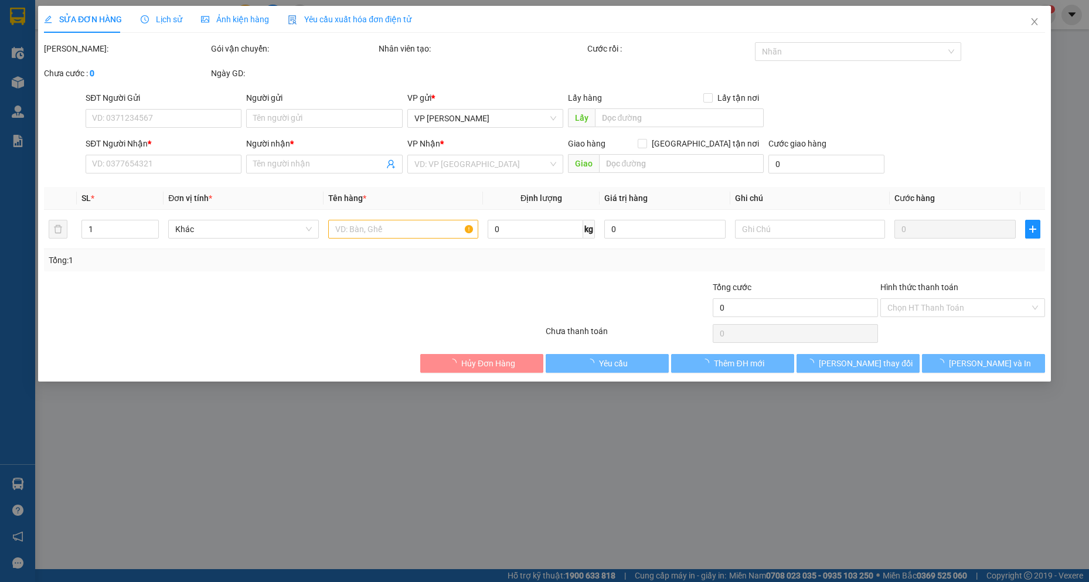
type input "0982454556"
type input "CHỊ [PERSON_NAME]"
type input "0973128768"
type input "Chị Dung"
type input "20.000"
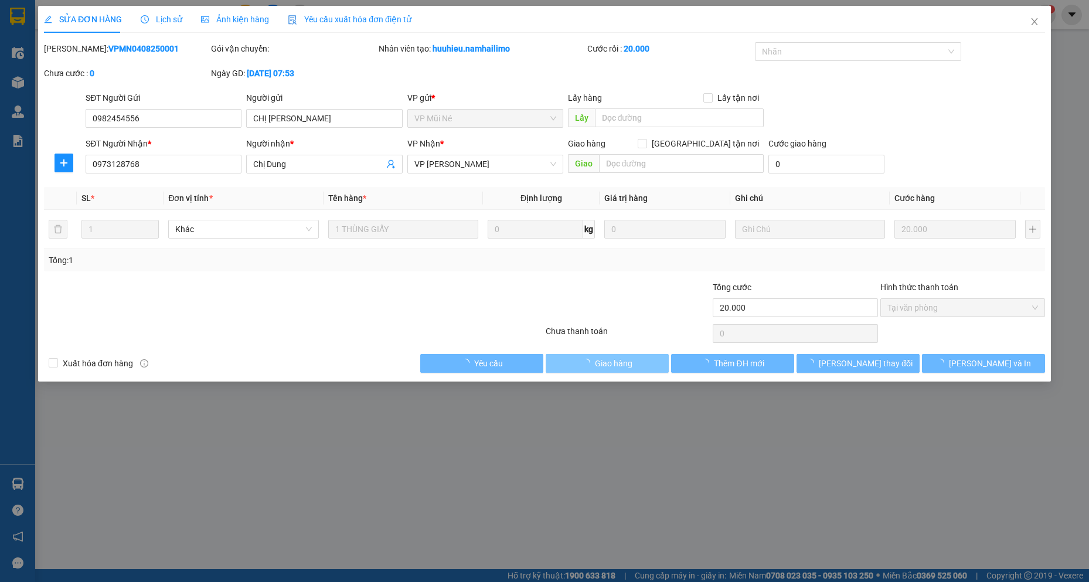
click at [627, 365] on span "Giao hàng" at bounding box center [614, 363] width 38 height 13
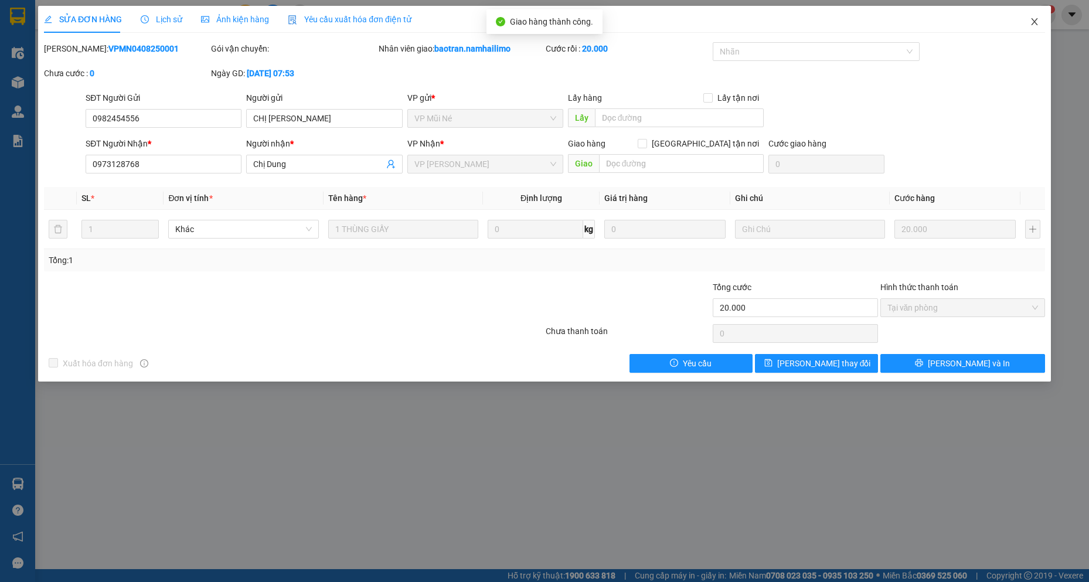
click at [1035, 25] on icon "close" at bounding box center [1034, 21] width 9 height 9
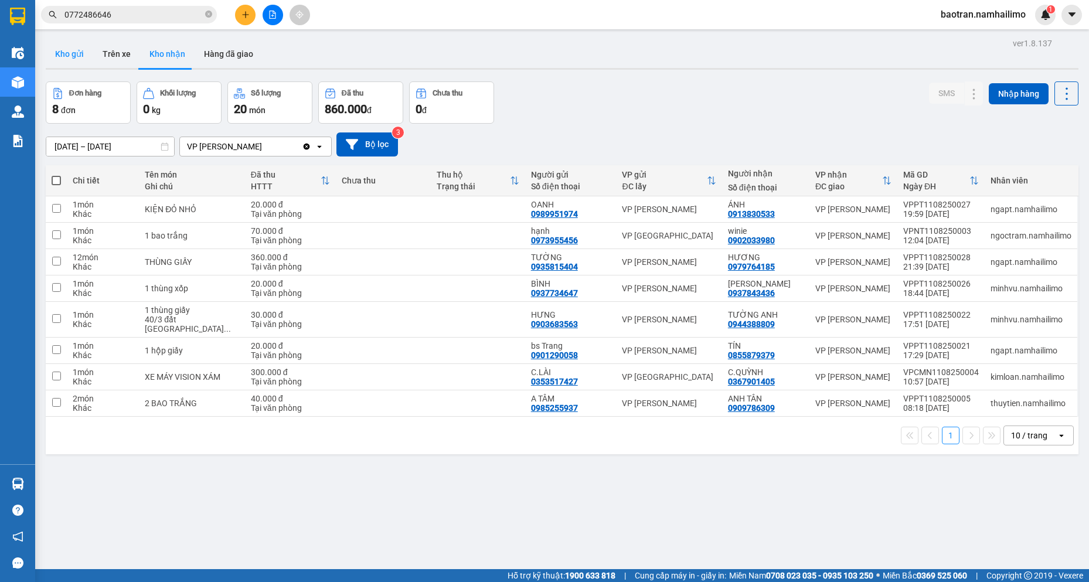
click at [86, 49] on button "Kho gửi" at bounding box center [69, 54] width 47 height 28
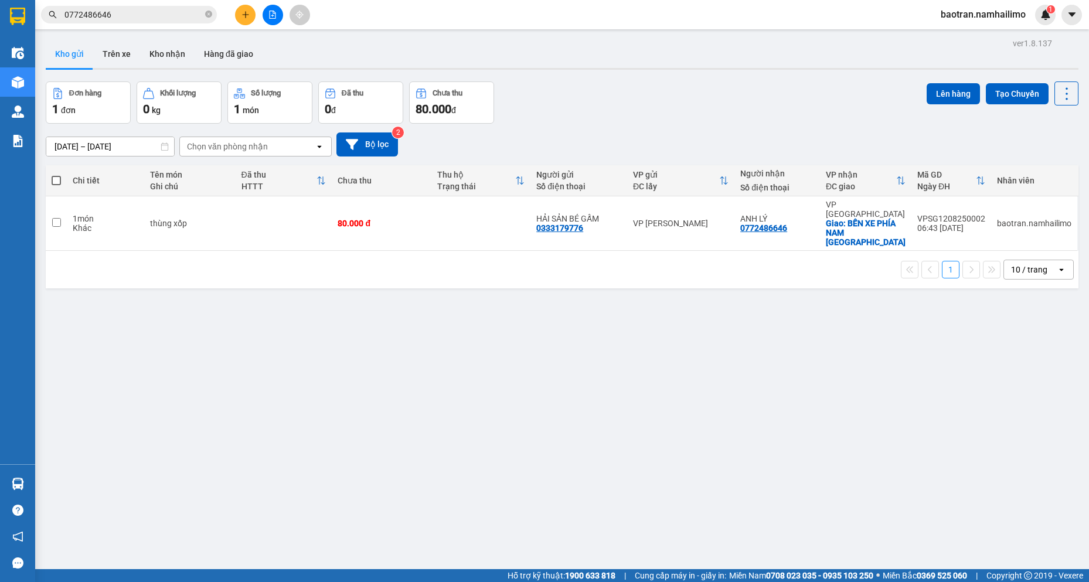
click at [86, 49] on button "Kho gửi" at bounding box center [69, 54] width 47 height 28
click at [1001, 216] on button at bounding box center [1009, 223] width 16 height 21
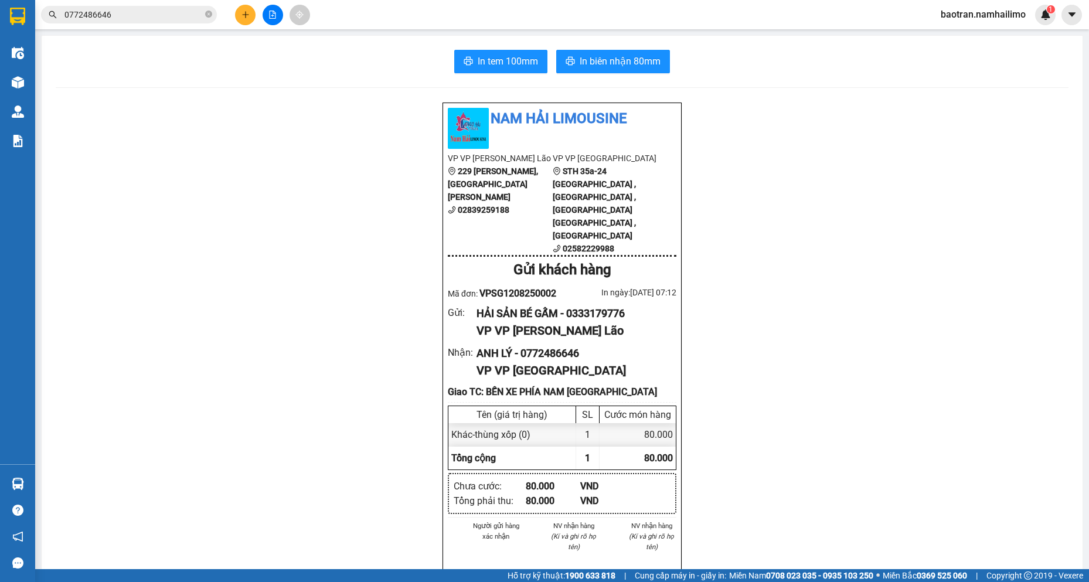
click at [488, 43] on div "In tem 100mm In biên nhận 80mm Nam Hải [GEOGRAPHIC_DATA] VP VP [PERSON_NAME] Lã…" at bounding box center [562, 582] width 1041 height 1092
click at [485, 52] on button "In tem 100mm" at bounding box center [500, 61] width 93 height 23
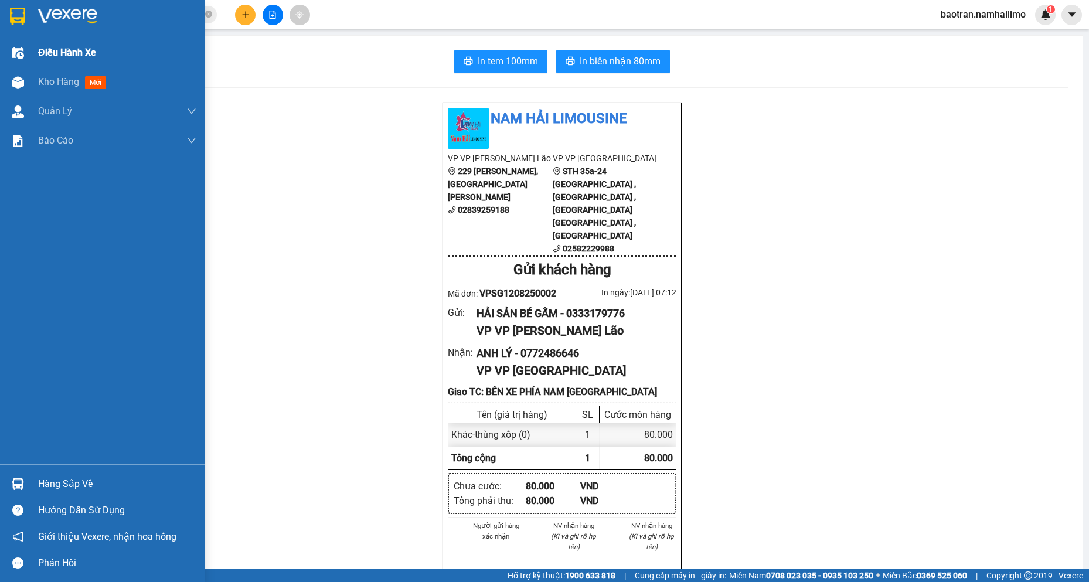
drag, startPoint x: 7, startPoint y: 79, endPoint x: 25, endPoint y: 65, distance: 22.6
click at [8, 79] on div at bounding box center [18, 82] width 21 height 21
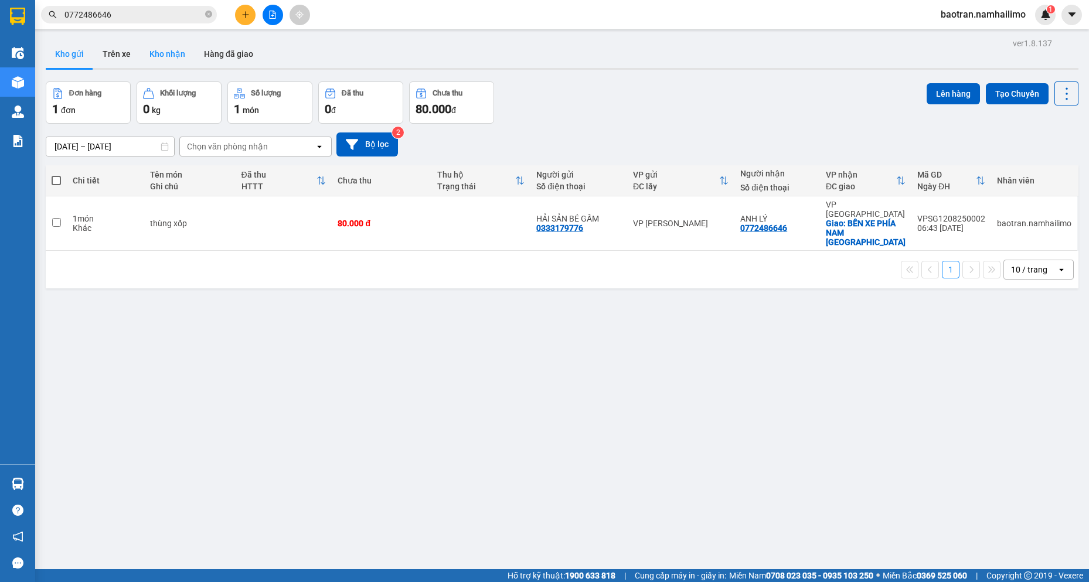
click at [182, 55] on button "Kho nhận" at bounding box center [167, 54] width 55 height 28
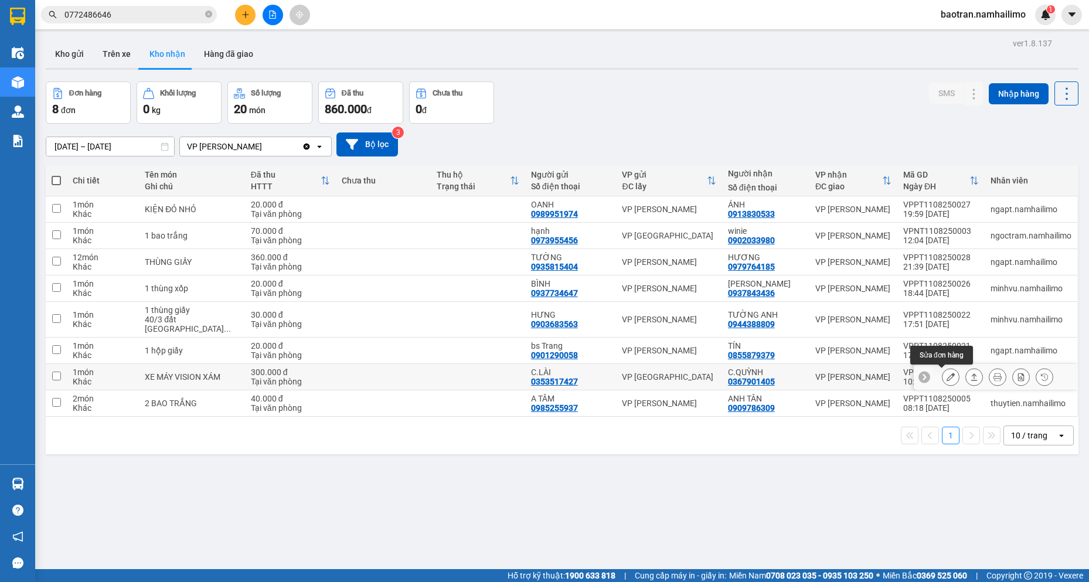
click at [947, 377] on icon at bounding box center [951, 377] width 8 height 8
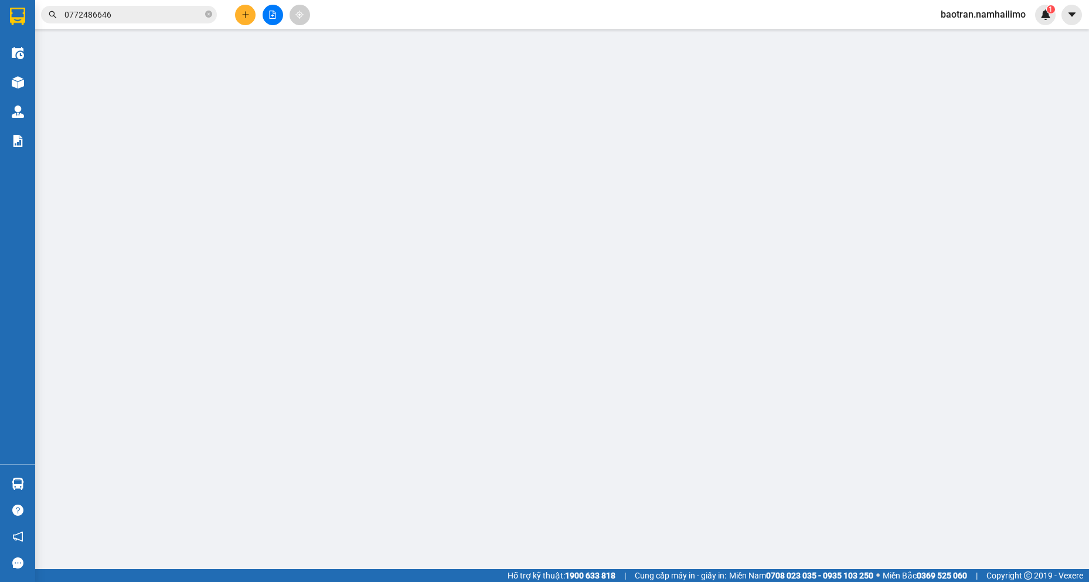
type input "0353517427"
type input "C.LÀI"
type input "0367901405"
type input "C.QUỲNH"
type input "300.000"
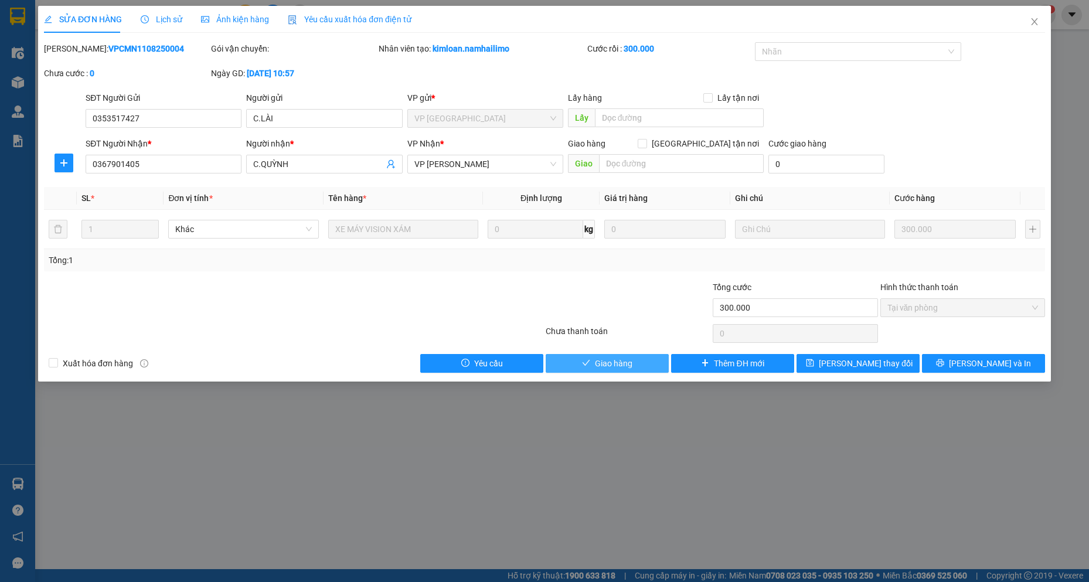
click at [611, 359] on span "Giao hàng" at bounding box center [614, 363] width 38 height 13
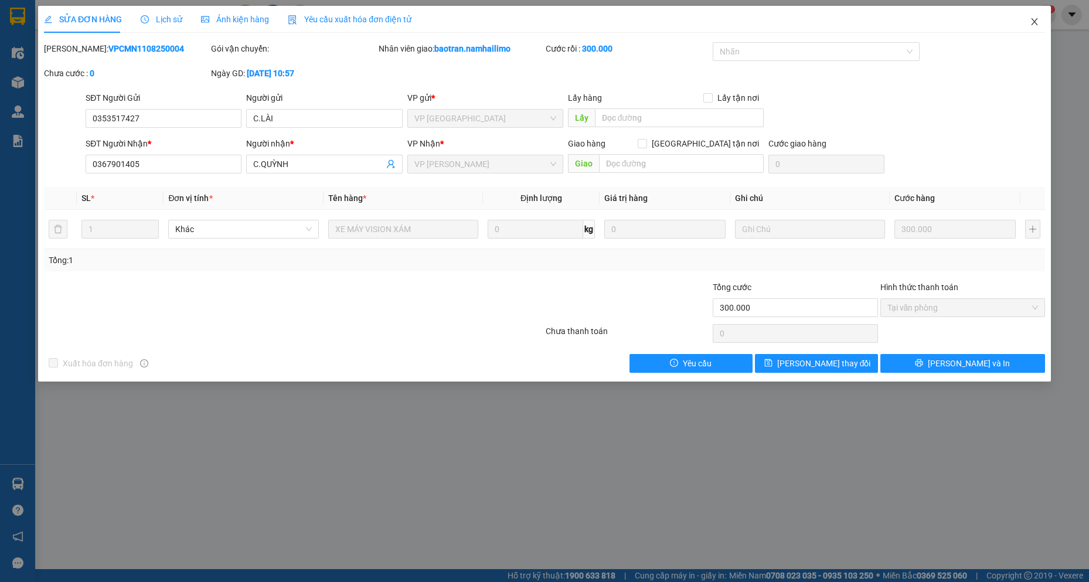
click at [1036, 23] on icon "close" at bounding box center [1034, 21] width 9 height 9
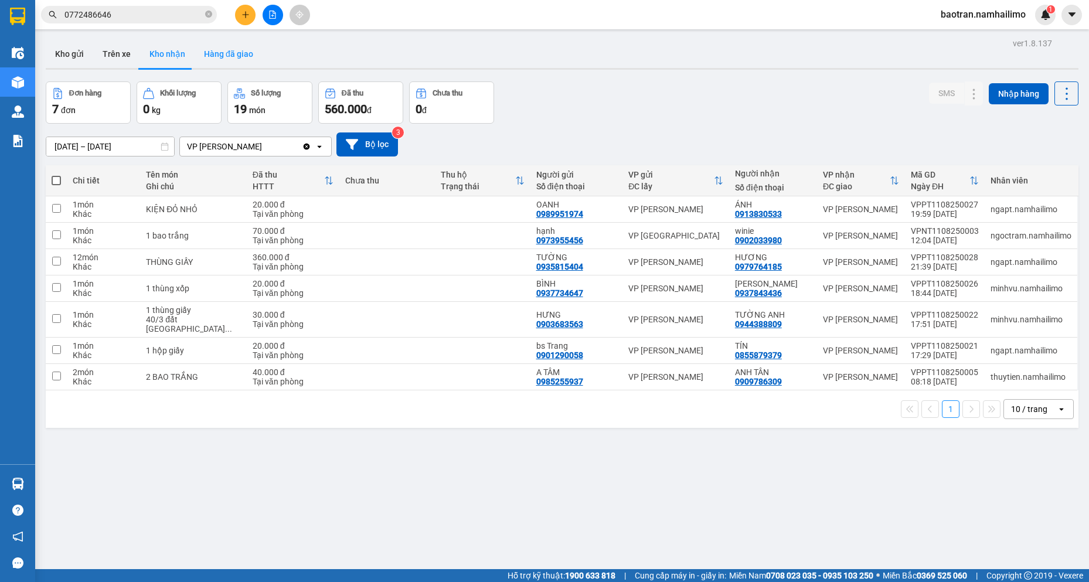
click at [222, 56] on button "Hàng đã giao" at bounding box center [229, 54] width 68 height 28
